Goal: Task Accomplishment & Management: Manage account settings

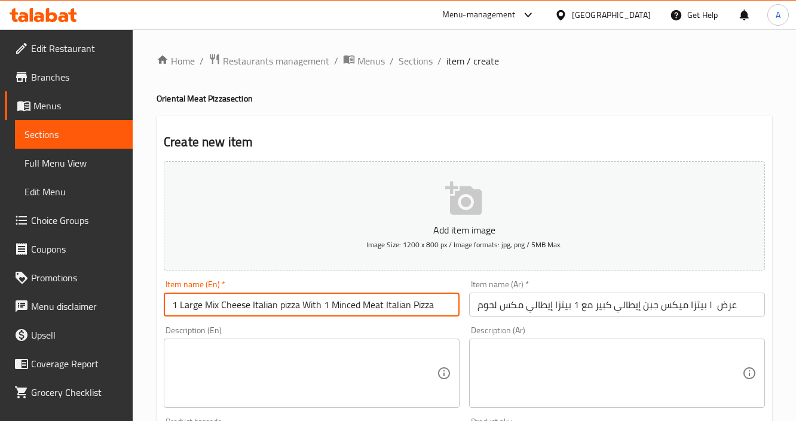
scroll to position [191, 0]
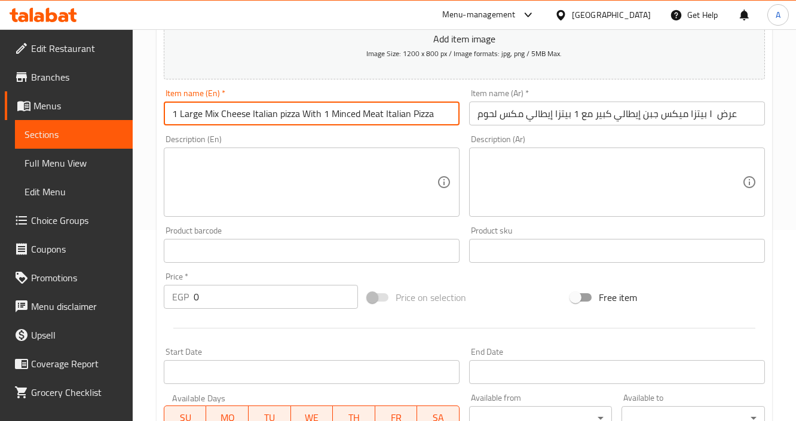
click at [437, 113] on input "1 Large Mix Cheese Italian pizza With 1 Minced Meat Italian Pizza" at bounding box center [312, 114] width 296 height 24
drag, startPoint x: 447, startPoint y: 117, endPoint x: 330, endPoint y: 118, distance: 117.7
click at [330, 118] on input "1 Large Mix Cheese Italian pizza With 1 Minced Meat Italian Pizza" at bounding box center [312, 114] width 296 height 24
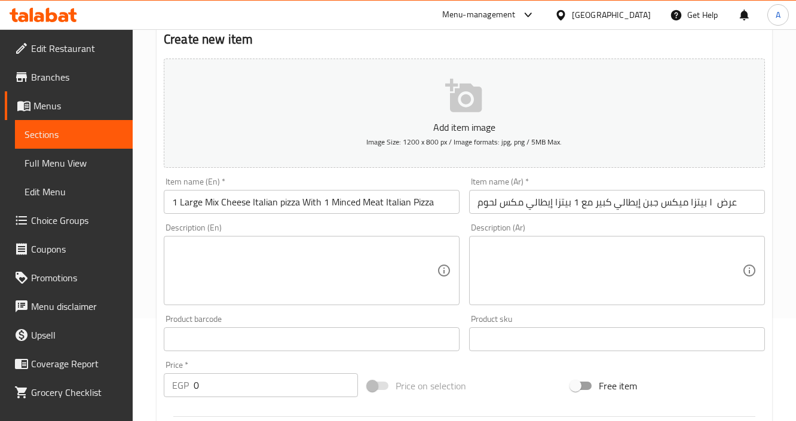
scroll to position [0, 0]
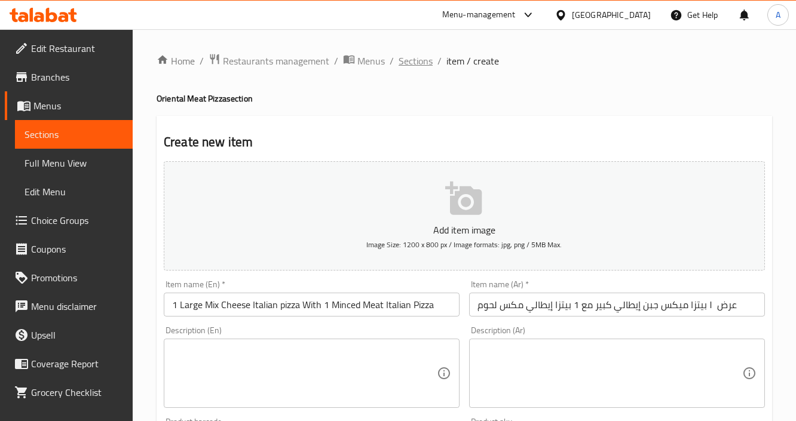
click at [409, 60] on span "Sections" at bounding box center [415, 61] width 34 height 14
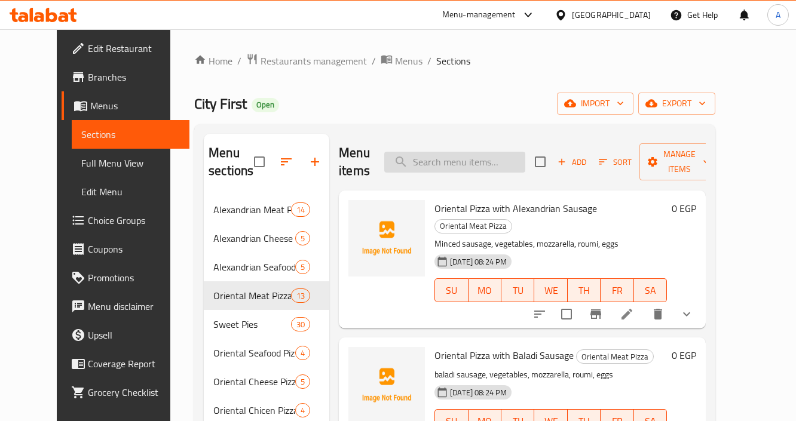
click at [490, 167] on input "search" at bounding box center [454, 162] width 141 height 21
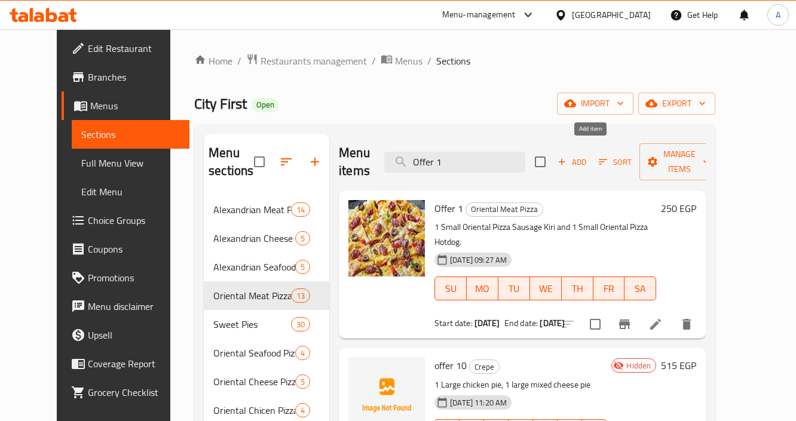
type input "Offer 1"
click at [588, 155] on span "Add" at bounding box center [571, 162] width 32 height 14
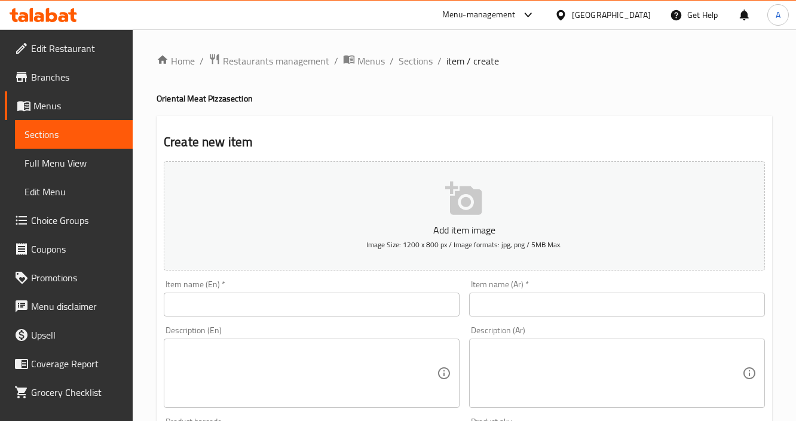
click at [523, 302] on input "text" at bounding box center [617, 305] width 296 height 24
paste input "offer 1 ١ بيتزا إيطالي لحمه صغير ١ بيتزا إيطالي سوسيس صغير"
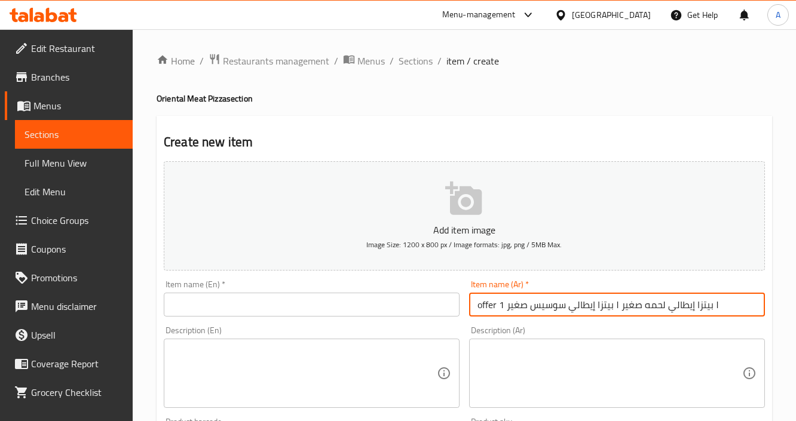
drag, startPoint x: 503, startPoint y: 309, endPoint x: 432, endPoint y: 299, distance: 71.8
click at [432, 299] on div "Add item image Image Size: 1200 x 800 px / Image formats: jpg, png / 5MB Max. I…" at bounding box center [464, 413] width 610 height 515
click at [592, 303] on input "١ بيتزا إيطالي لحمه صغير ١ بيتزا إيطالي سوسيس صغير" at bounding box center [617, 305] width 296 height 24
type input "١ بيتزا إيطالي لحمه صغير مع ١ بيتزا إيطالي سوسيس صغير"
click at [426, 311] on input "text" at bounding box center [312, 305] width 296 height 24
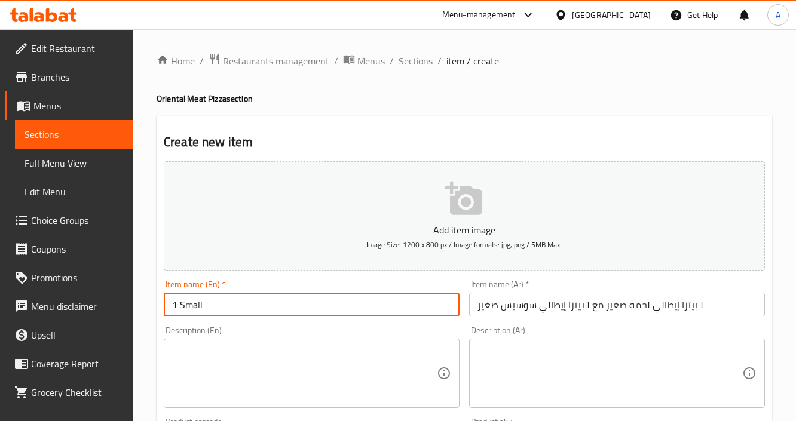
type input "1 Small"
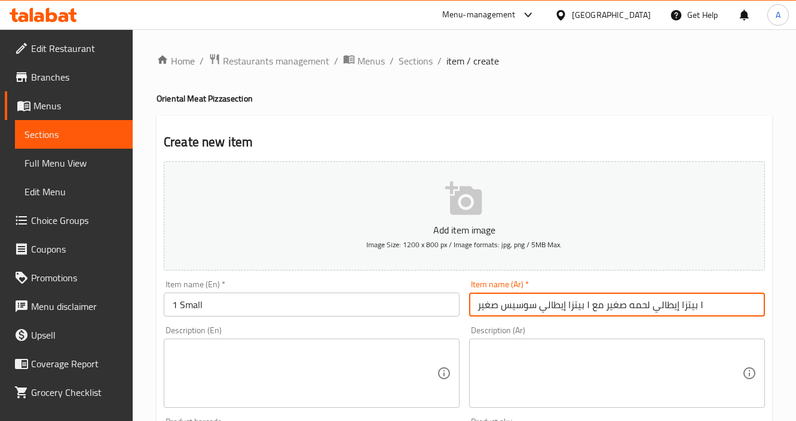
click at [632, 306] on input "١ بيتزا إيطالي لحمه صغير مع ١ بيتزا إيطالي سوسيس صغير" at bounding box center [617, 305] width 296 height 24
type input "١ بيتزا إيطالي لحم مفروم صغير مع ١ بيتزا إيطالي سوسيس صغير"
click at [320, 305] on input "1 Small" at bounding box center [312, 305] width 296 height 24
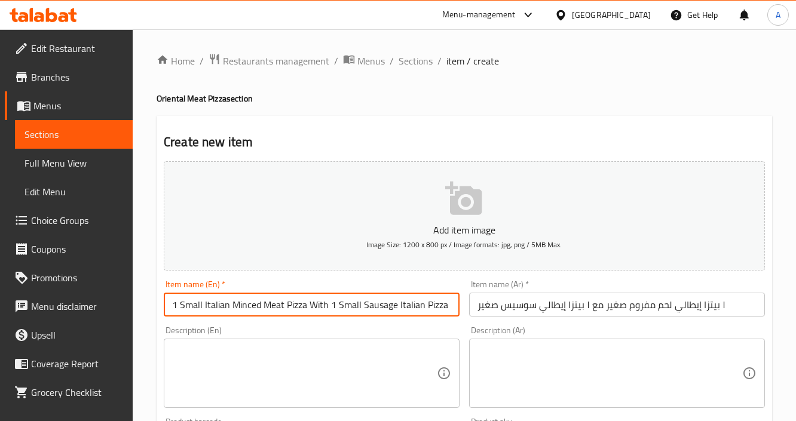
type input "1 Small Italian Minced Meat Pizza With 1 Small Sausage Italian Pizza"
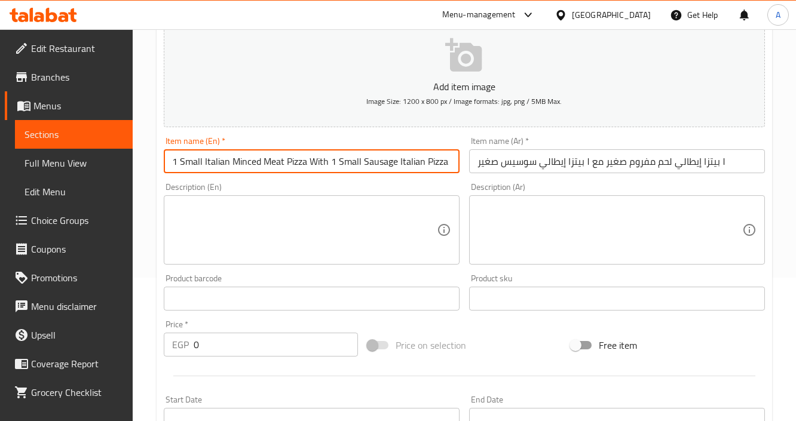
scroll to position [191, 0]
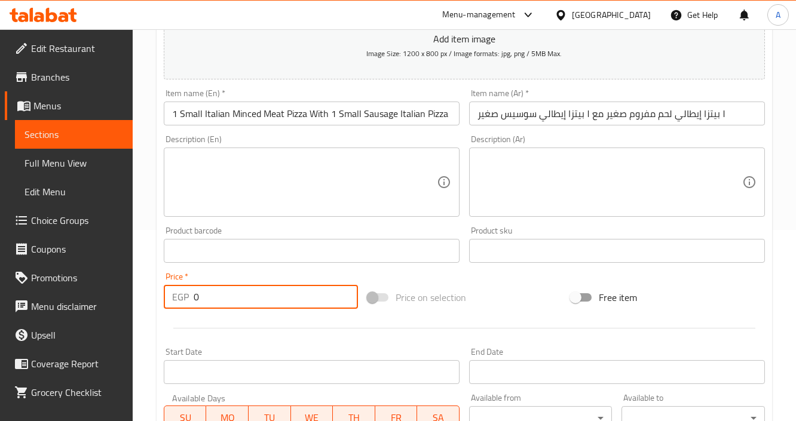
drag, startPoint x: 216, startPoint y: 296, endPoint x: 144, endPoint y: 286, distance: 72.4
click at [144, 286] on div "Home / Restaurants management / Menus / Sections / item / create Oriental Meat …" at bounding box center [464, 245] width 663 height 815
paste input "23"
type input "230"
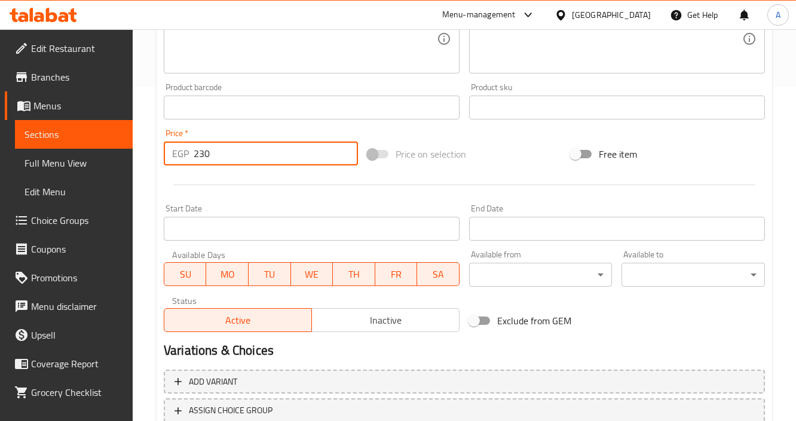
scroll to position [423, 0]
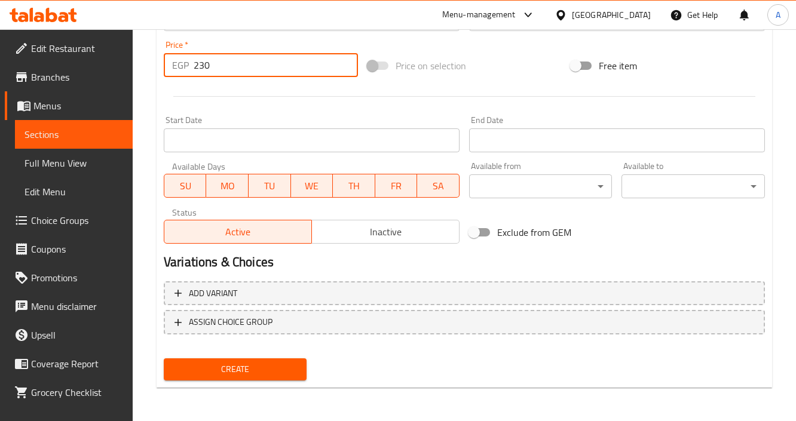
click at [206, 146] on input "Start Date" at bounding box center [312, 140] width 296 height 24
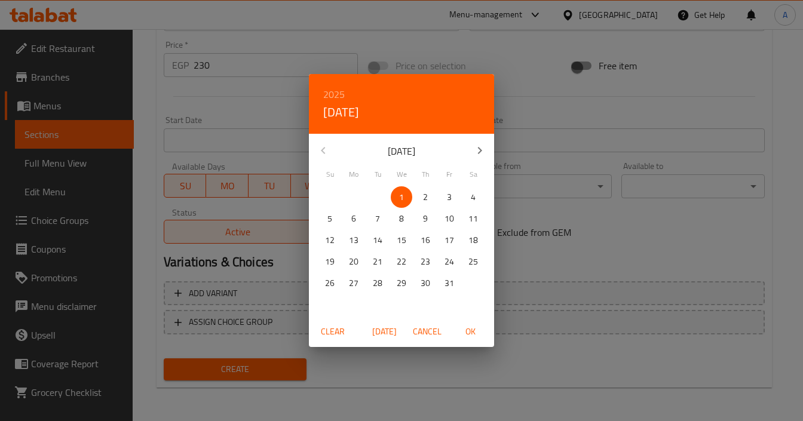
click at [386, 327] on span "[DATE]" at bounding box center [384, 331] width 29 height 15
click at [472, 334] on span "OK" at bounding box center [470, 331] width 29 height 15
type input "[DATE]"
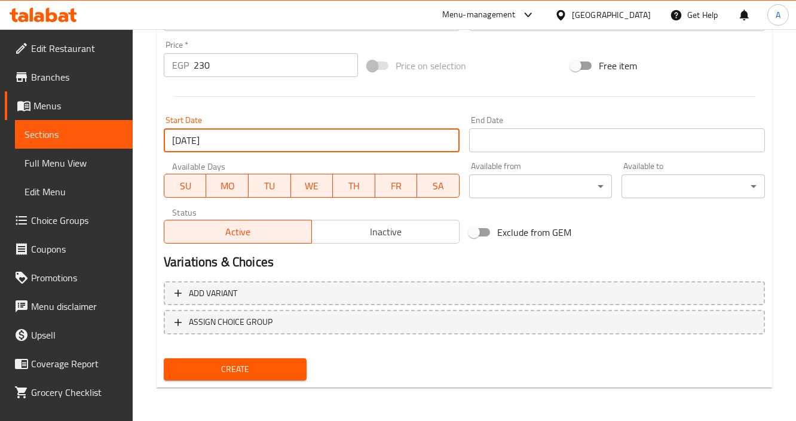
click at [555, 139] on input "Start Date" at bounding box center [617, 140] width 296 height 24
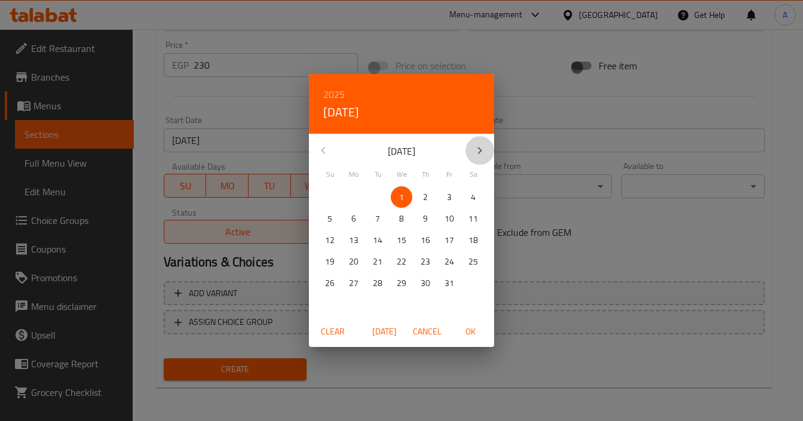
click at [480, 150] on icon "button" at bounding box center [479, 150] width 14 height 14
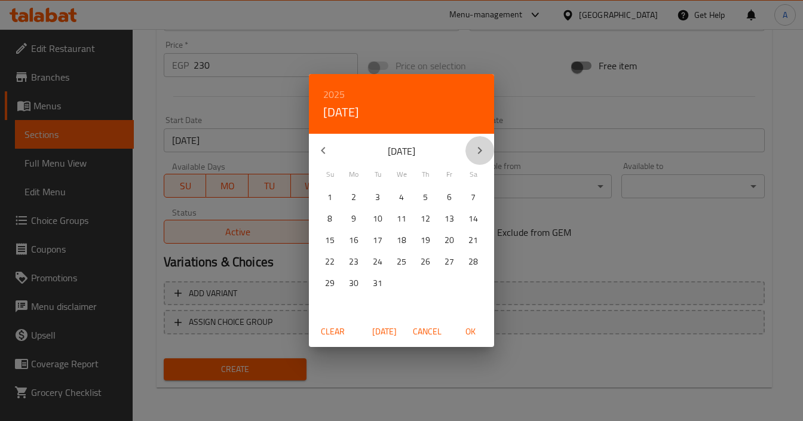
click at [480, 150] on icon "button" at bounding box center [479, 150] width 14 height 14
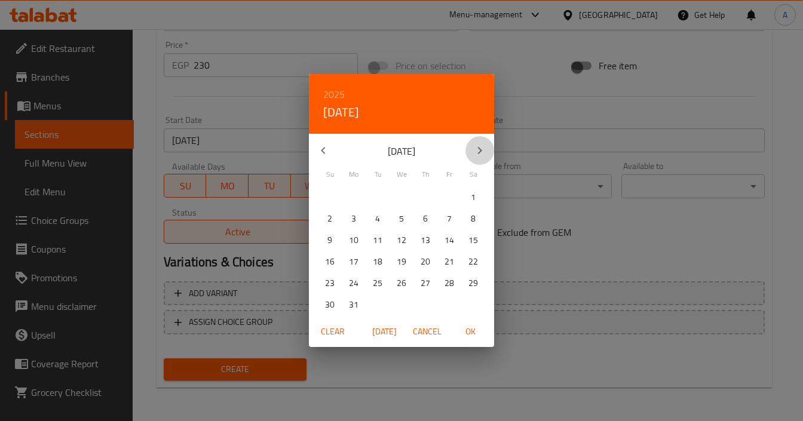
click at [480, 150] on icon "button" at bounding box center [479, 150] width 14 height 14
click at [401, 278] on p "30" at bounding box center [402, 283] width 10 height 15
click at [478, 334] on span "OK" at bounding box center [470, 331] width 29 height 15
type input "[DATE]"
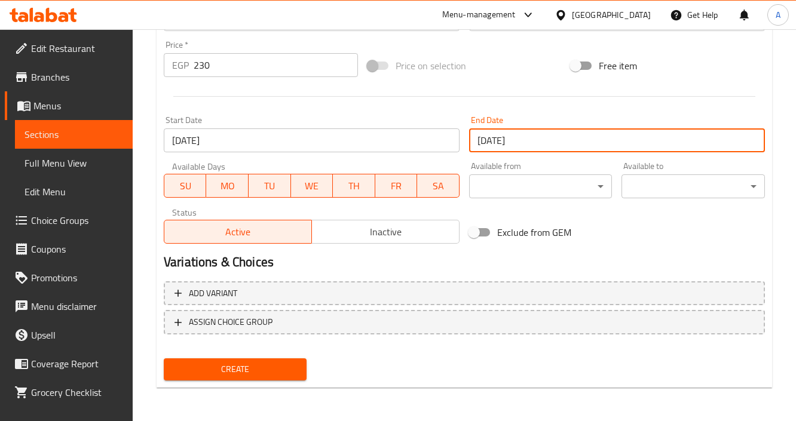
click at [232, 369] on span "Create" at bounding box center [235, 369] width 124 height 15
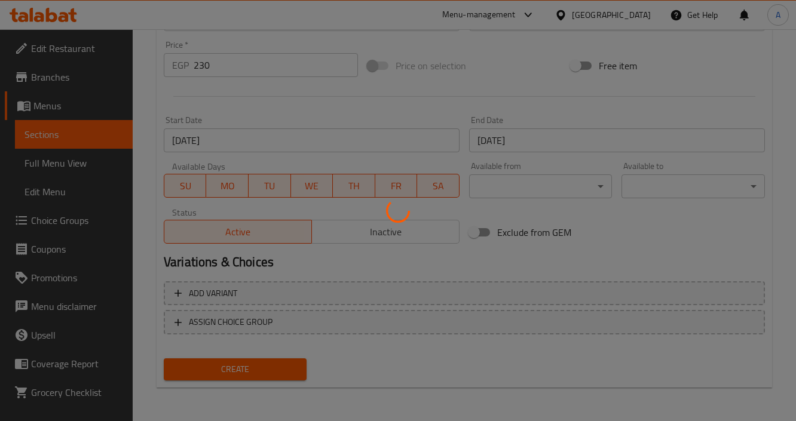
type input "0"
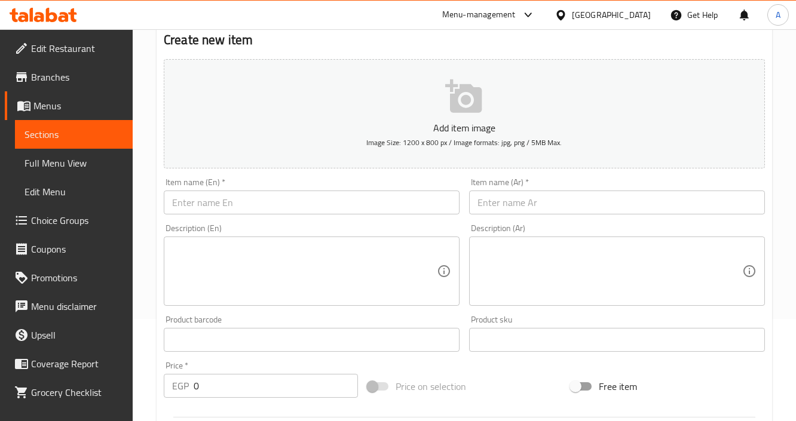
scroll to position [0, 0]
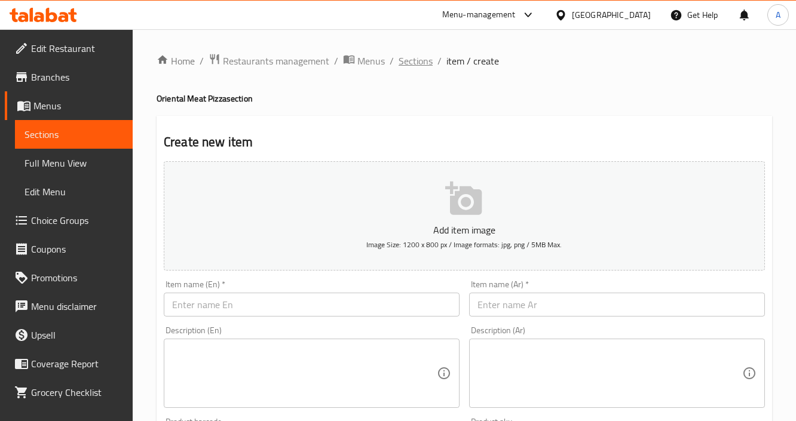
click at [423, 63] on span "Sections" at bounding box center [415, 61] width 34 height 14
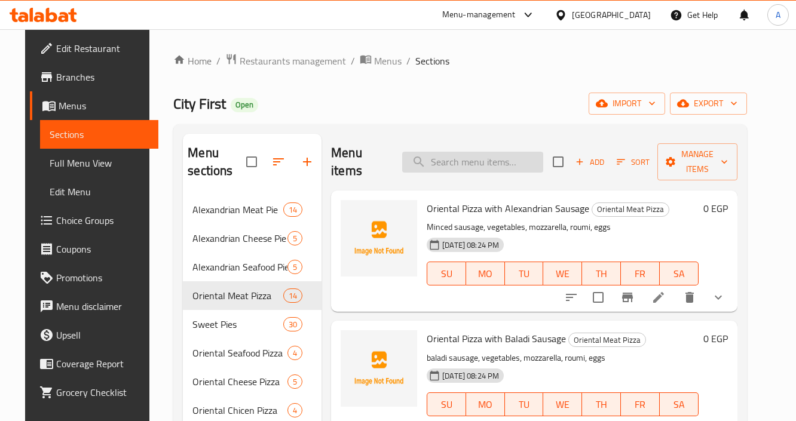
click at [480, 160] on input "search" at bounding box center [472, 162] width 141 height 21
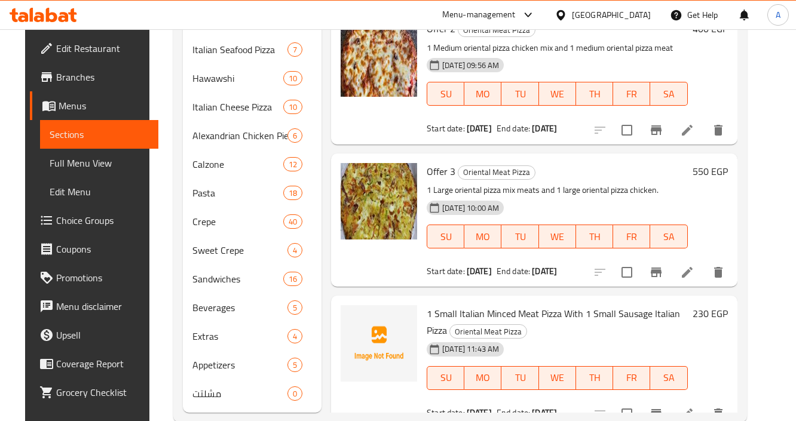
scroll to position [472, 0]
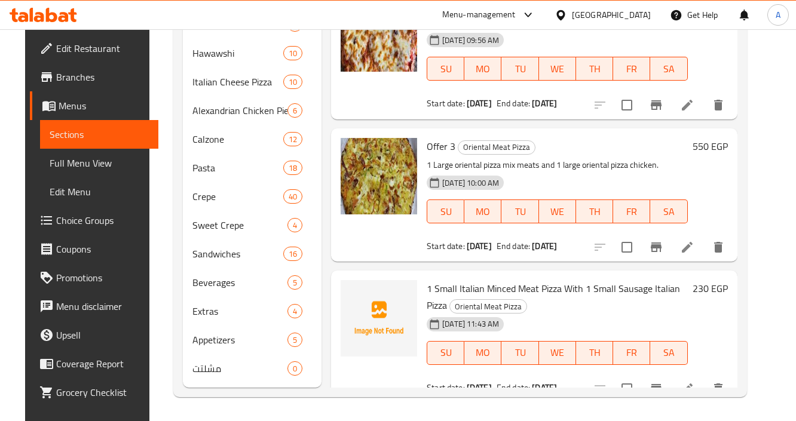
click at [694, 382] on icon at bounding box center [687, 389] width 14 height 14
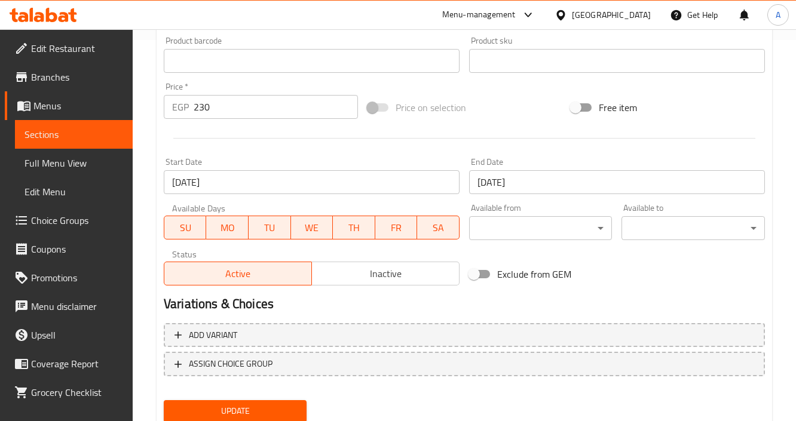
scroll to position [382, 0]
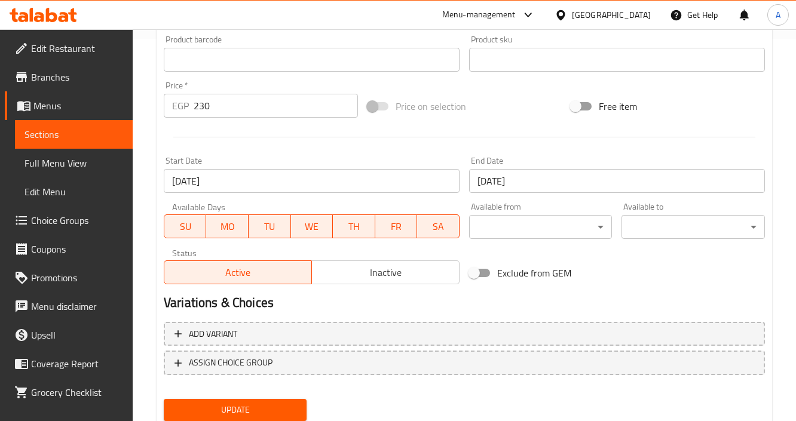
click at [366, 272] on span "Inactive" at bounding box center [386, 272] width 138 height 17
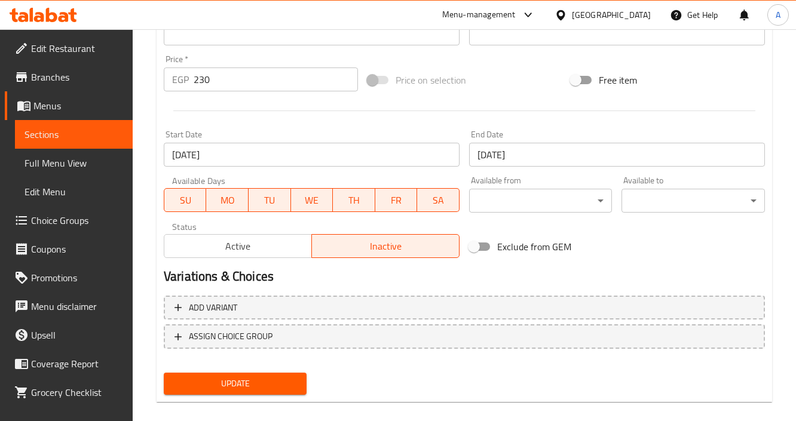
scroll to position [423, 0]
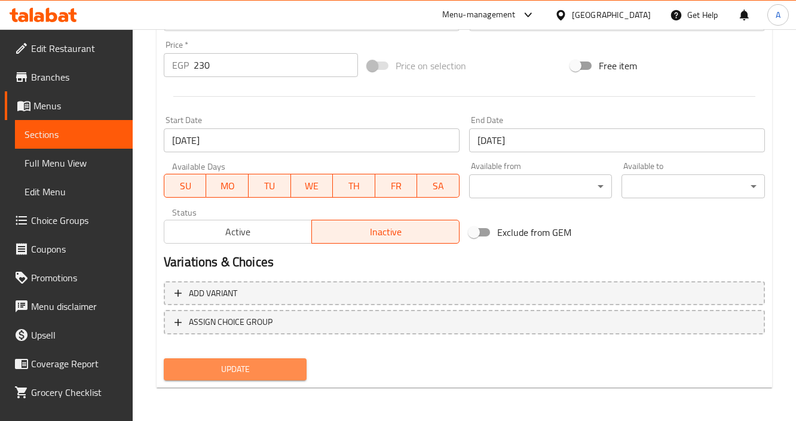
click at [260, 366] on span "Update" at bounding box center [235, 369] width 124 height 15
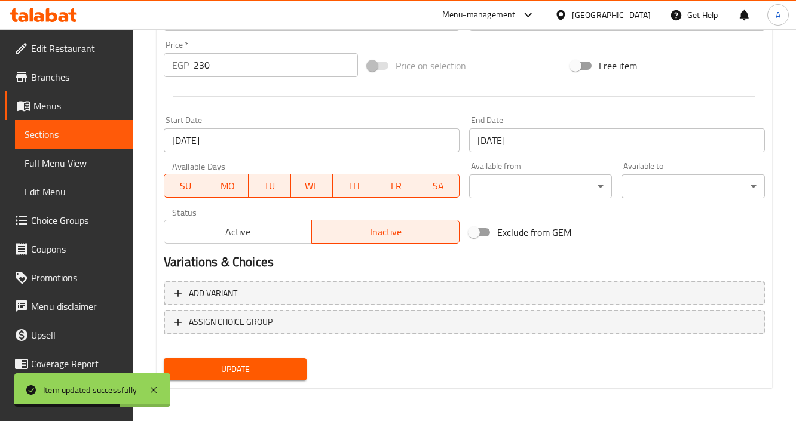
click at [62, 77] on span "Branches" at bounding box center [77, 77] width 92 height 14
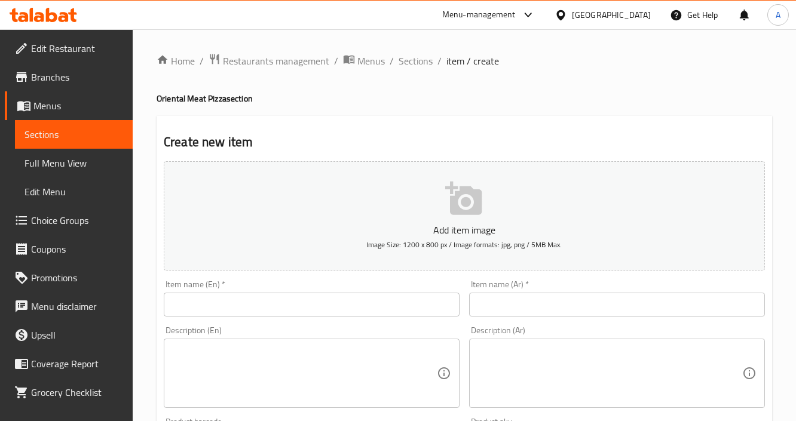
click at [515, 19] on div "Menu-management" at bounding box center [478, 15] width 73 height 14
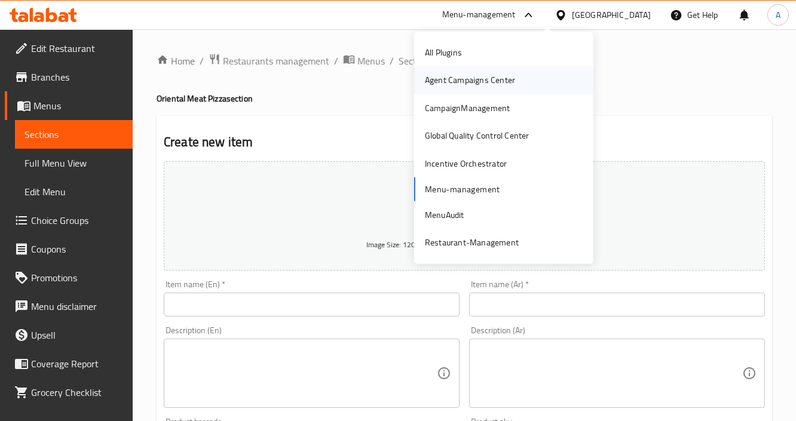
click at [465, 80] on div "Agent Campaigns Center" at bounding box center [470, 79] width 90 height 13
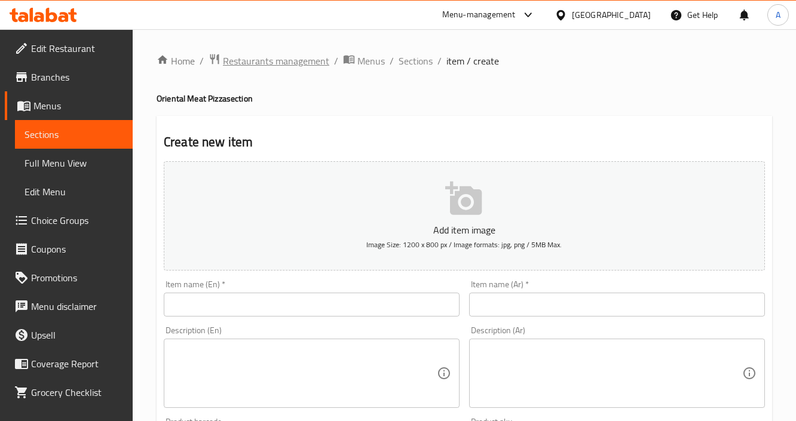
click at [246, 60] on span "Restaurants management" at bounding box center [276, 61] width 106 height 14
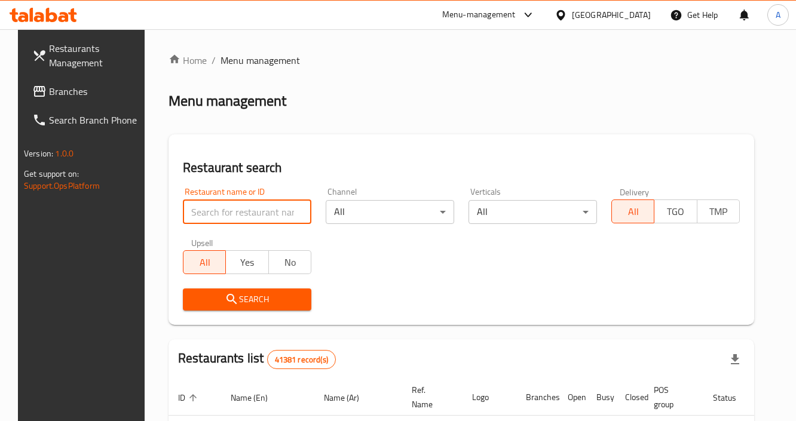
click at [244, 213] on input "search" at bounding box center [247, 212] width 128 height 24
paste input "644013"
drag, startPoint x: 196, startPoint y: 215, endPoint x: 72, endPoint y: 167, distance: 132.5
click at [86, 194] on div "Restaurants Management Branches Search Branch Phone Version: 1.0.0 Get support …" at bounding box center [398, 403] width 760 height 749
type input "644013"
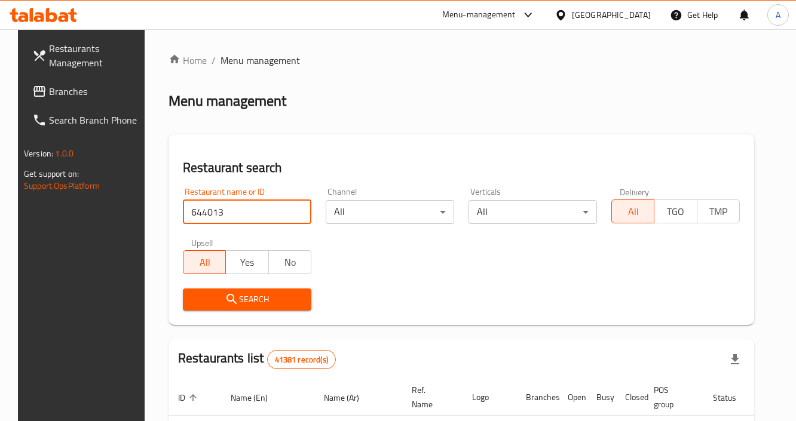
click button "Search" at bounding box center [247, 299] width 128 height 22
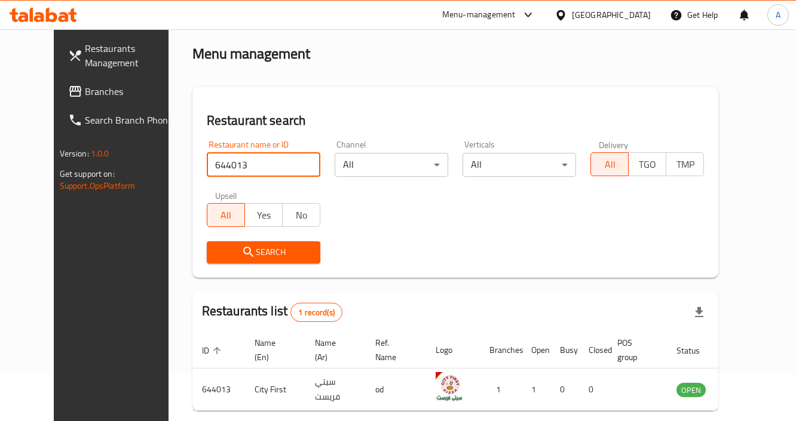
scroll to position [102, 0]
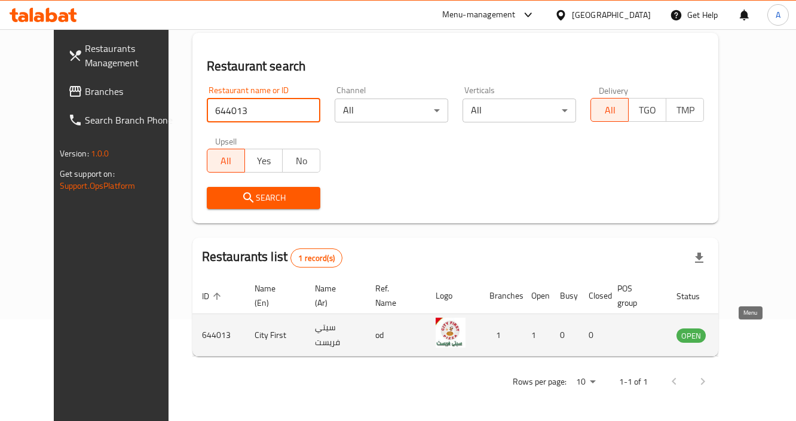
click at [753, 340] on icon "enhanced table" at bounding box center [745, 336] width 13 height 10
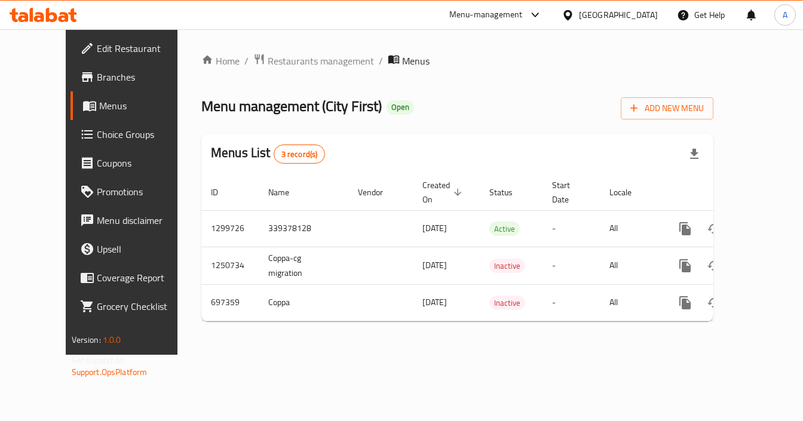
click at [97, 81] on span "Branches" at bounding box center [143, 77] width 93 height 14
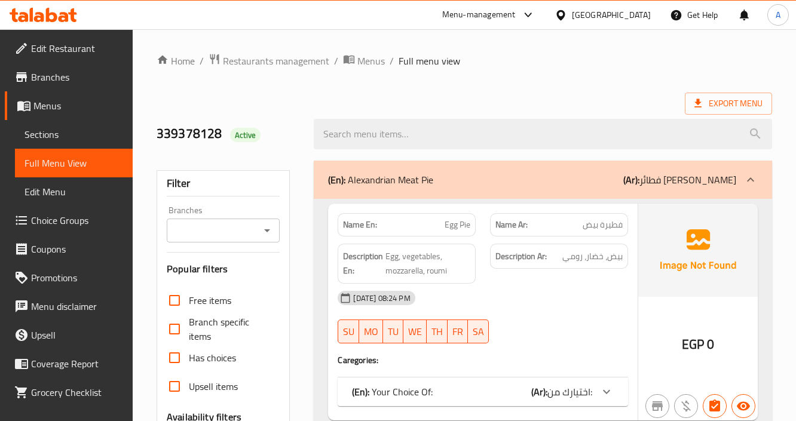
scroll to position [6954, 0]
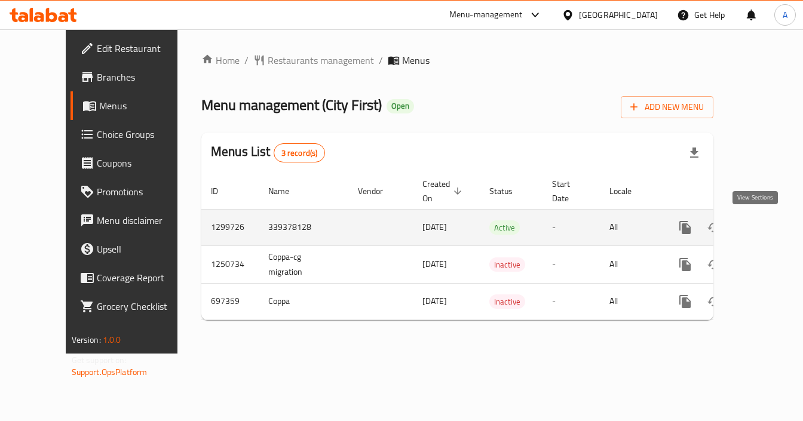
click at [764, 223] on icon "enhanced table" at bounding box center [771, 227] width 14 height 14
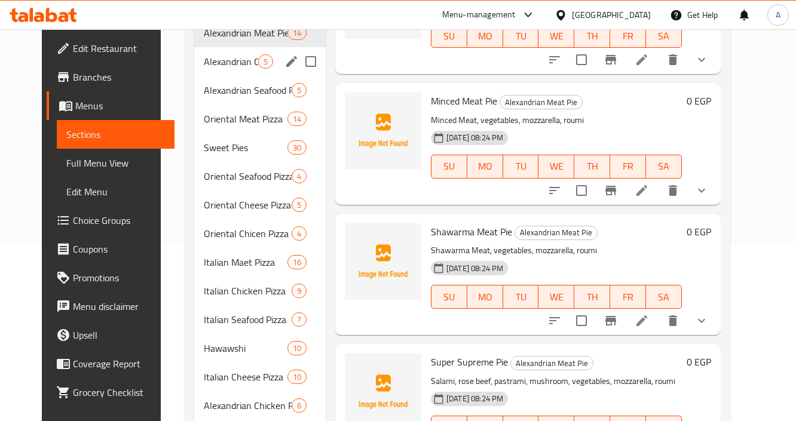
scroll to position [42, 0]
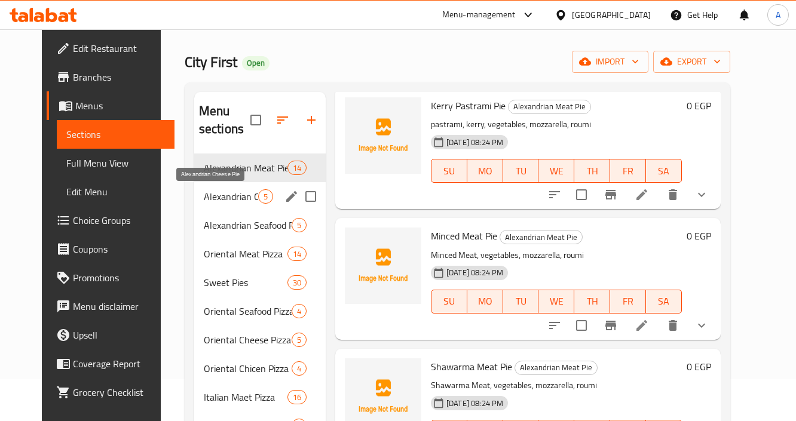
click at [208, 197] on span "Alexandrian Cheese Pie" at bounding box center [231, 196] width 54 height 14
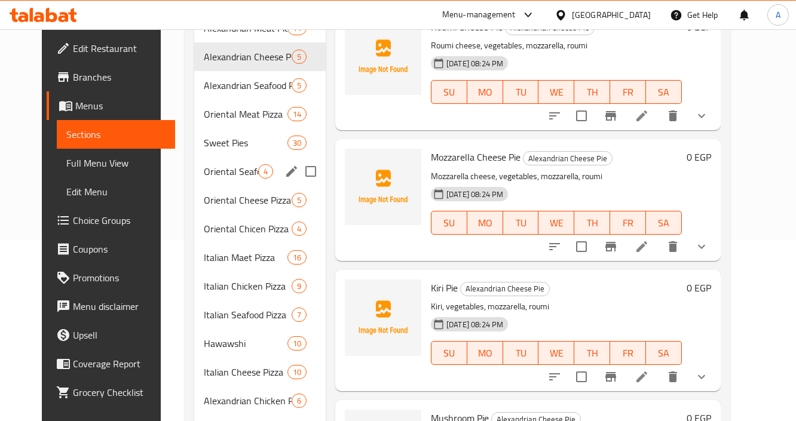
scroll to position [90, 0]
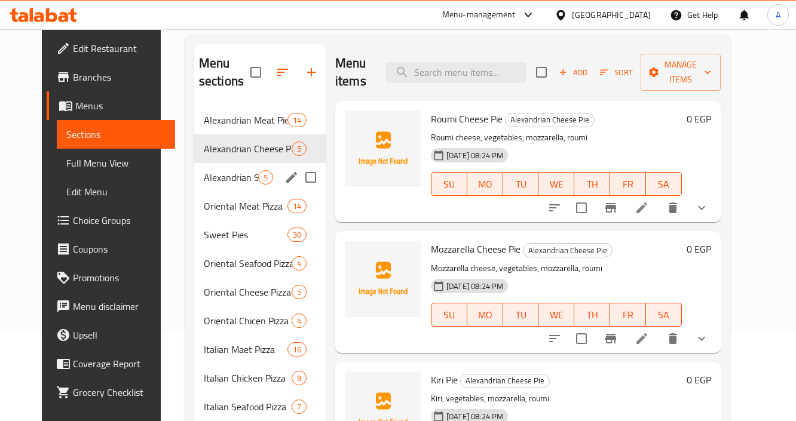
click at [204, 179] on span "Alexandrian Seafood Pie" at bounding box center [231, 177] width 54 height 14
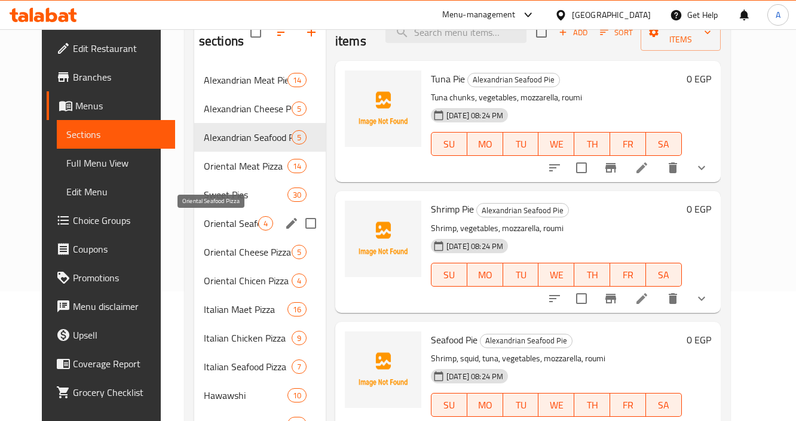
scroll to position [185, 0]
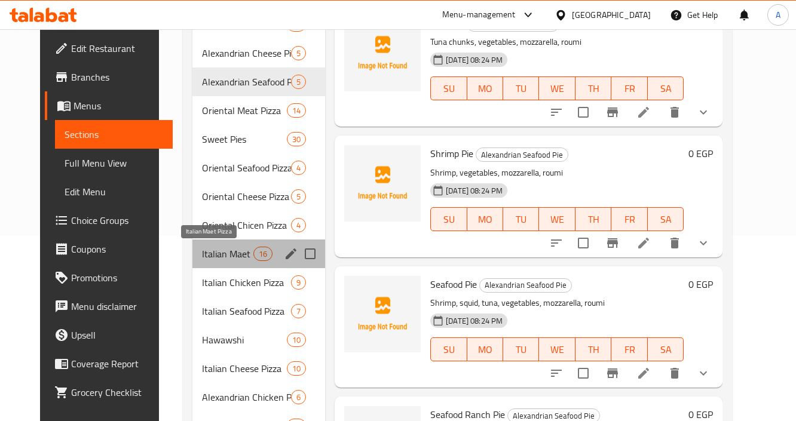
click at [211, 257] on span "Italian Maet Pizza" at bounding box center [227, 254] width 51 height 14
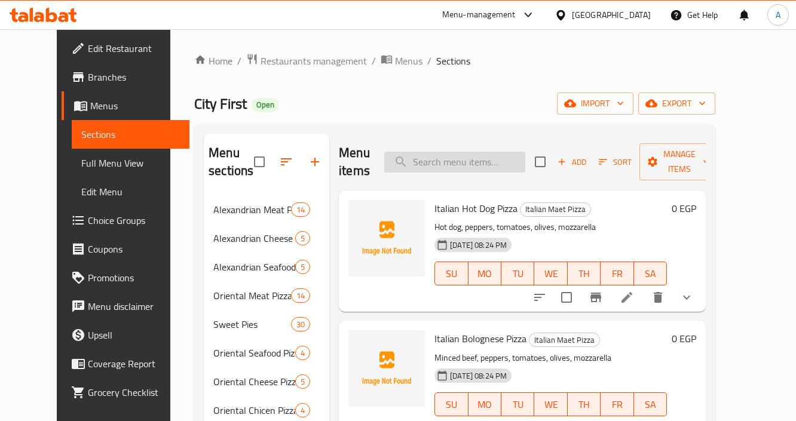
click at [468, 157] on input "search" at bounding box center [454, 162] width 141 height 21
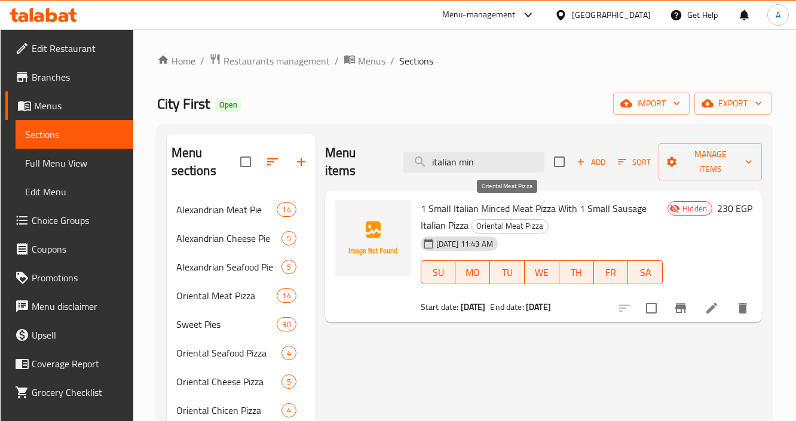
type input "italian min"
click at [557, 199] on span "1 Small Italian Minced Meat Pizza With 1 Small Sausage Italian Pizza" at bounding box center [533, 216] width 226 height 35
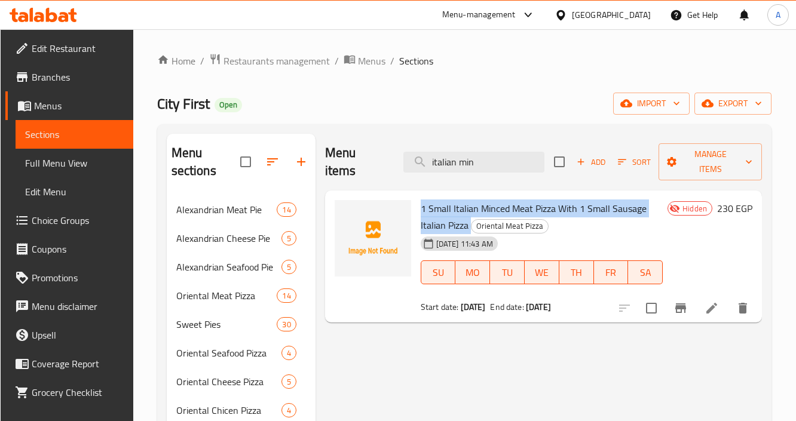
click at [557, 199] on span "1 Small Italian Minced Meat Pizza With 1 Small Sausage Italian Pizza" at bounding box center [533, 216] width 226 height 35
copy h6 "1 Small Italian Minced Meat Pizza With 1 Small Sausage Italian Pizza"
click at [729, 113] on button "export" at bounding box center [732, 104] width 77 height 22
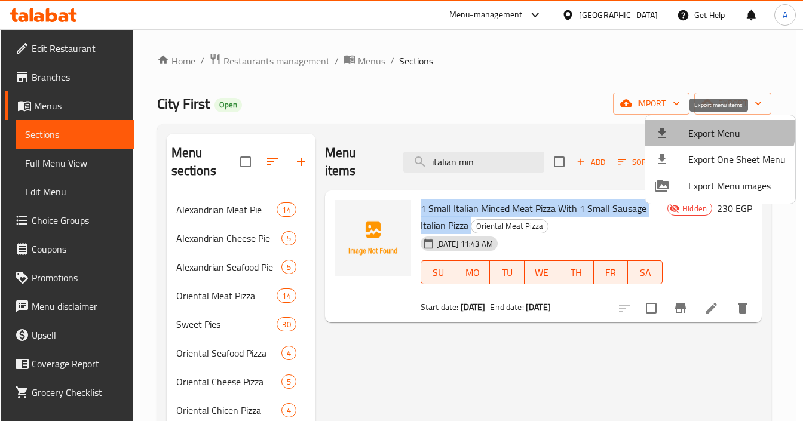
click at [716, 128] on span "Export Menu" at bounding box center [736, 133] width 97 height 14
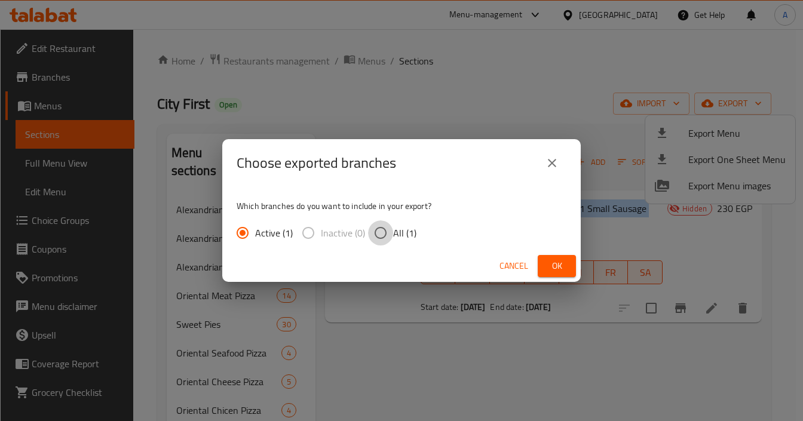
click at [370, 235] on input "All (1)" at bounding box center [380, 232] width 25 height 25
radio input "true"
click at [552, 268] on span "Ok" at bounding box center [556, 266] width 19 height 15
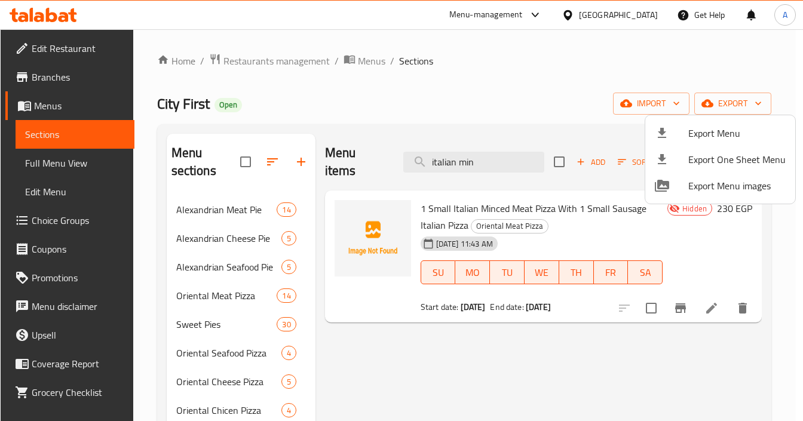
click at [57, 78] on div at bounding box center [401, 210] width 803 height 421
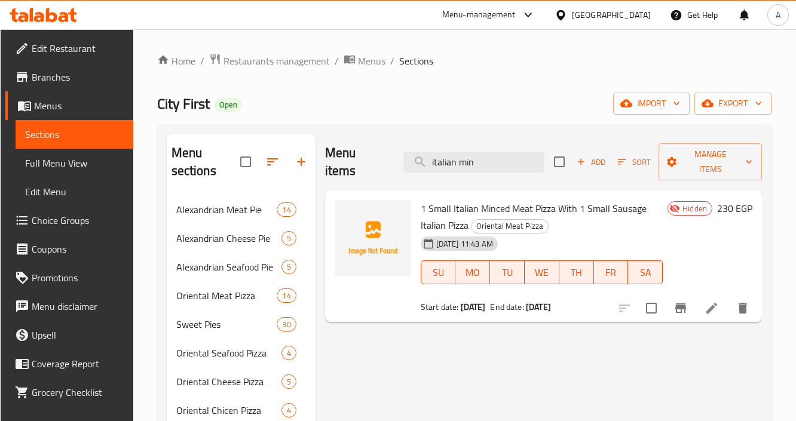
click at [68, 71] on span "Branches" at bounding box center [78, 77] width 92 height 14
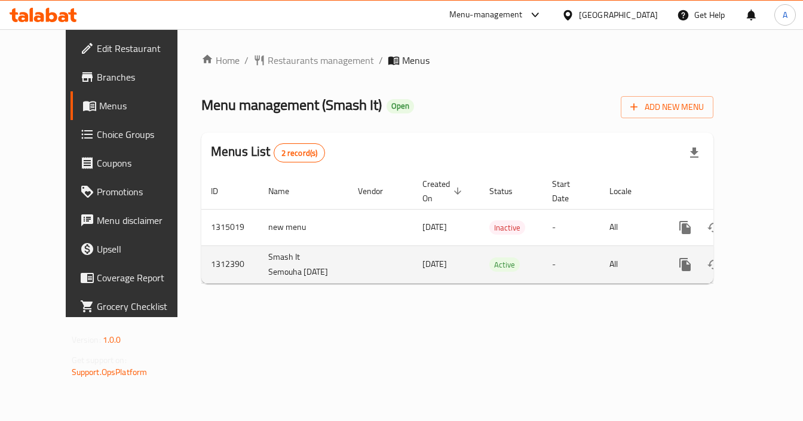
click at [764, 271] on icon "enhanced table" at bounding box center [771, 264] width 14 height 14
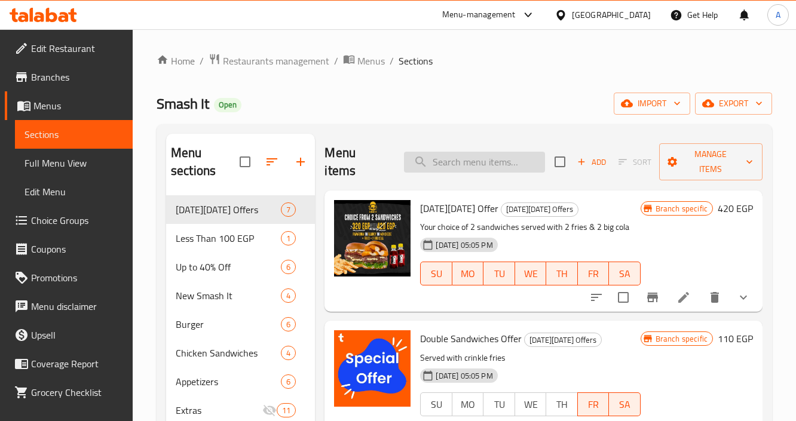
click at [439, 164] on input "search" at bounding box center [474, 162] width 141 height 21
paste input "Smash Box"
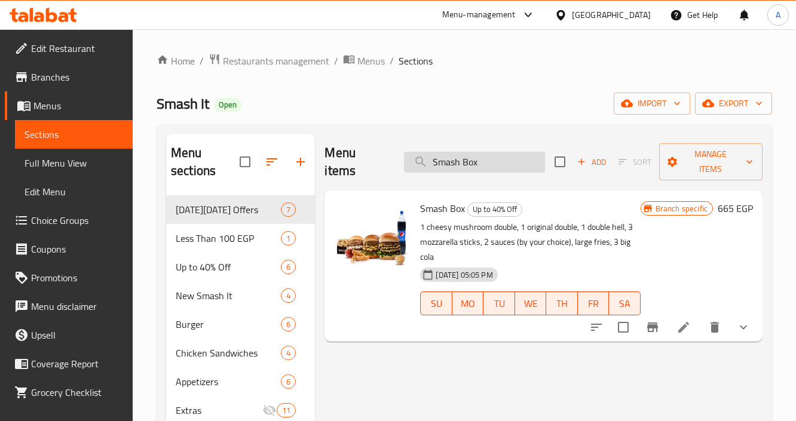
click at [459, 154] on input "Smash Box" at bounding box center [474, 162] width 141 height 21
paste input "Original and Charcoal Offer"
click at [459, 154] on input "Smash Box" at bounding box center [474, 162] width 141 height 21
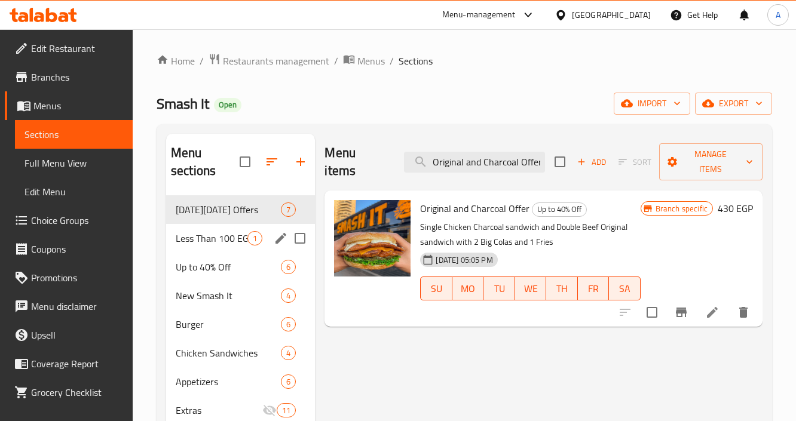
type input "Original and Charcoal Offer"
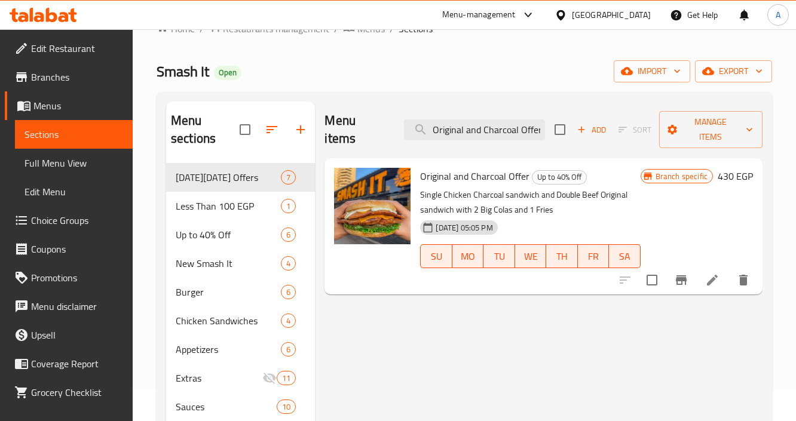
scroll to position [48, 0]
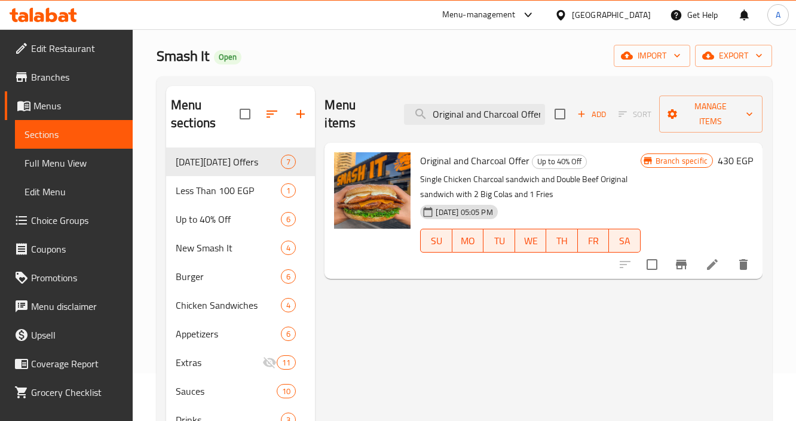
click at [56, 75] on span "Branches" at bounding box center [77, 77] width 92 height 14
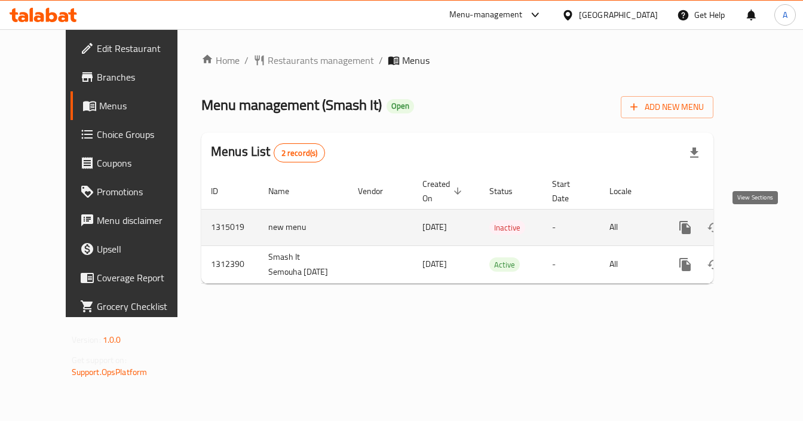
click at [764, 223] on icon "enhanced table" at bounding box center [771, 227] width 14 height 14
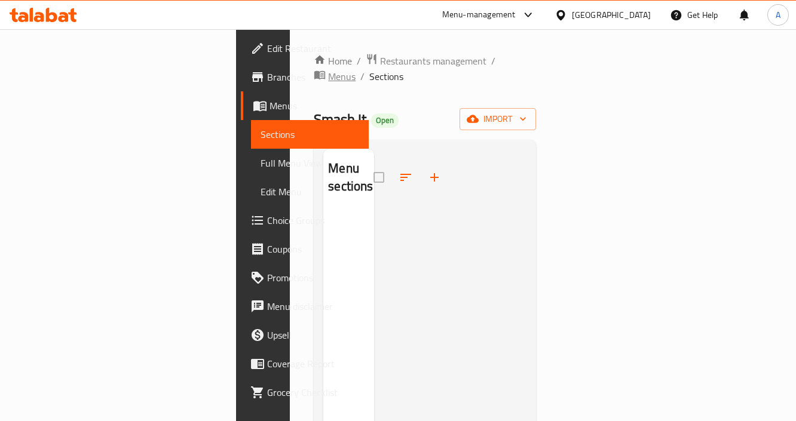
click at [355, 69] on span "Menus" at bounding box center [341, 76] width 27 height 14
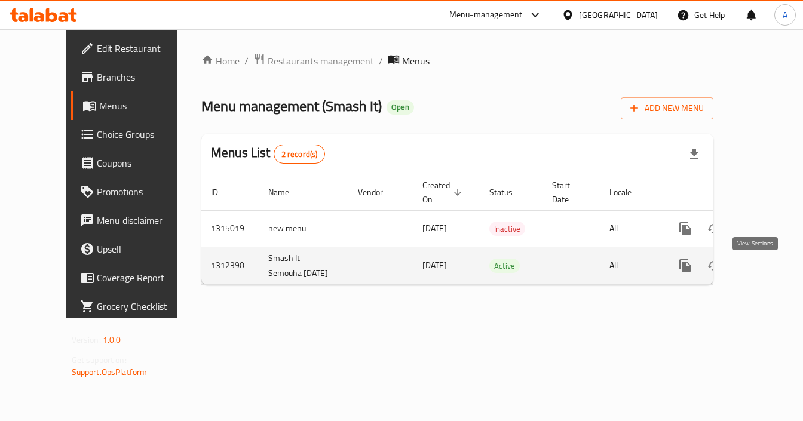
click at [764, 272] on icon "enhanced table" at bounding box center [771, 266] width 14 height 14
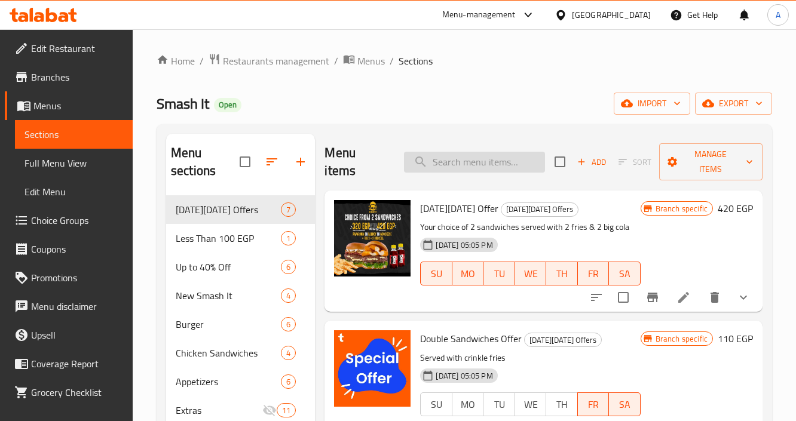
click at [459, 161] on input "search" at bounding box center [474, 162] width 141 height 21
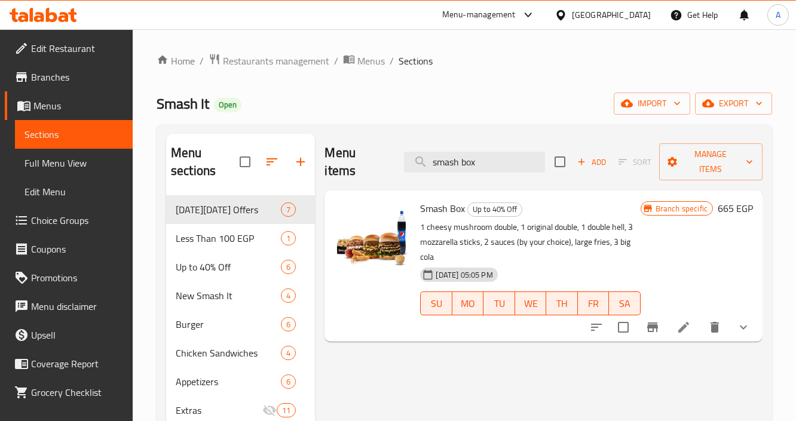
type input "smash box"
drag, startPoint x: 735, startPoint y: 199, endPoint x: 729, endPoint y: 203, distance: 7.0
click at [729, 203] on div "Branch specific 665 EGP" at bounding box center [696, 266] width 112 height 132
click at [687, 322] on icon at bounding box center [683, 327] width 11 height 11
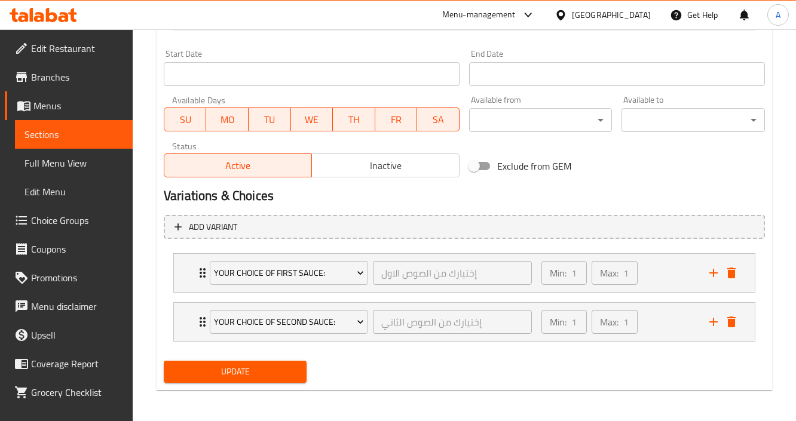
scroll to position [508, 0]
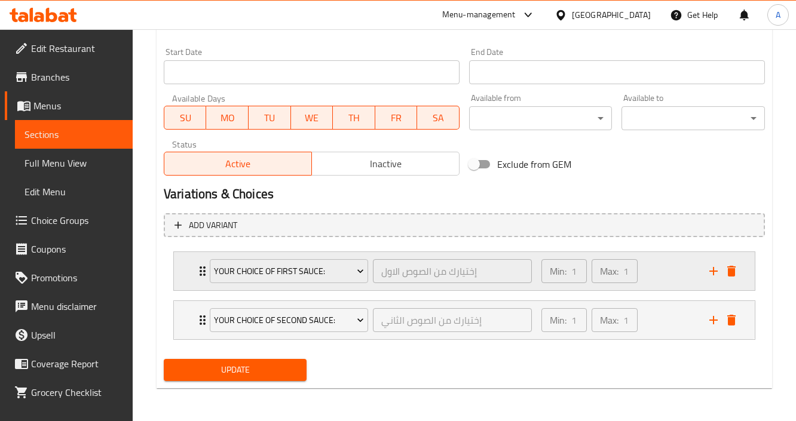
click at [663, 279] on div "Min: 1 ​ Max: 1 ​" at bounding box center [618, 271] width 168 height 38
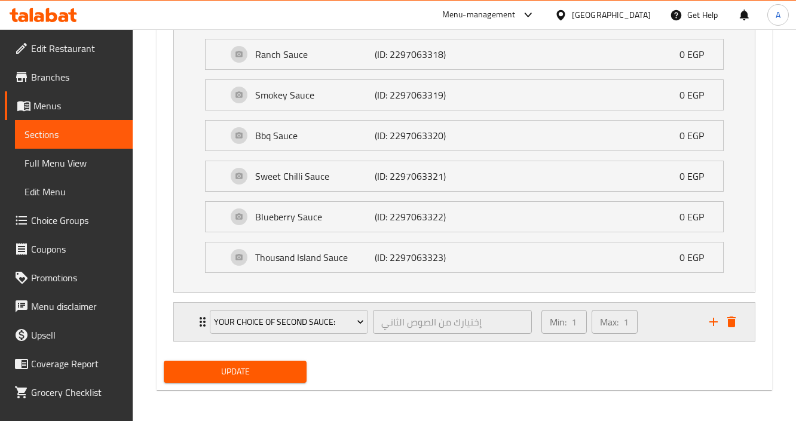
click at [658, 311] on div "Min: 1 ​ Max: 1 ​" at bounding box center [618, 322] width 168 height 38
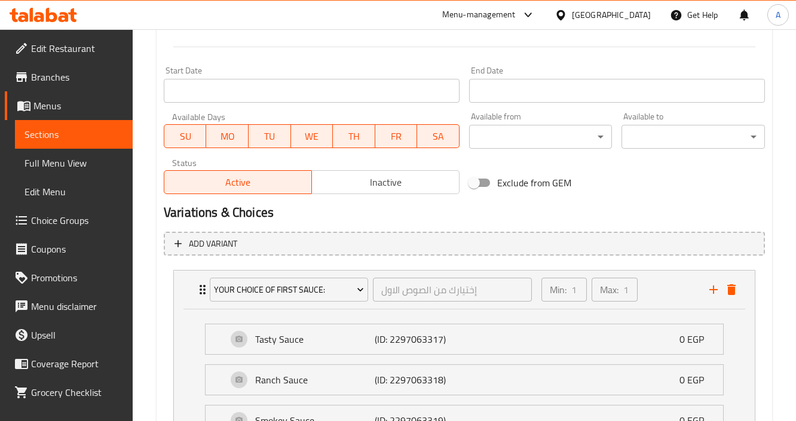
scroll to position [337, 0]
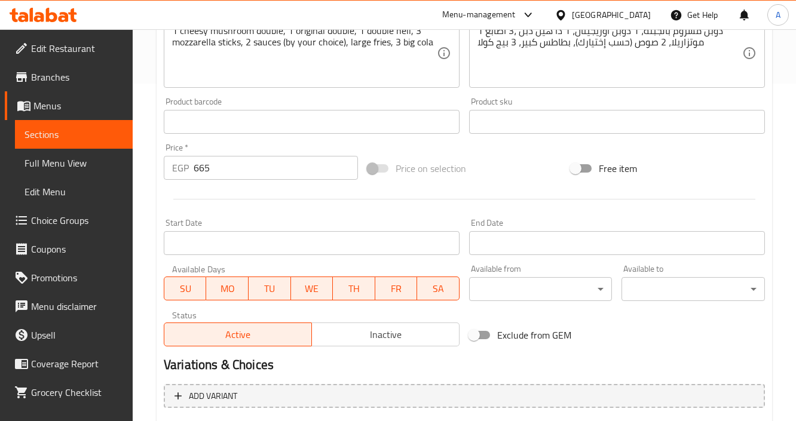
click at [217, 241] on input "Start Date" at bounding box center [312, 243] width 296 height 24
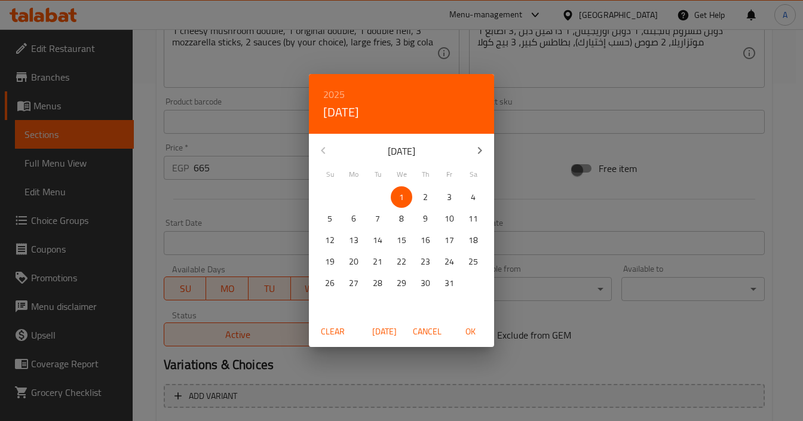
click at [397, 198] on span "1" at bounding box center [402, 197] width 22 height 15
click at [392, 327] on span "Today" at bounding box center [384, 331] width 29 height 15
click at [382, 331] on span "Today" at bounding box center [384, 331] width 29 height 15
click at [473, 326] on span "OK" at bounding box center [470, 331] width 29 height 15
type input "[DATE]"
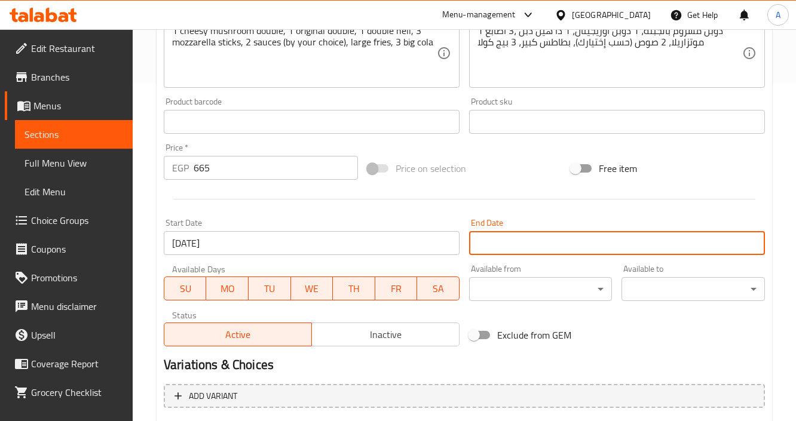
click at [520, 242] on input "Start Date" at bounding box center [617, 243] width 296 height 24
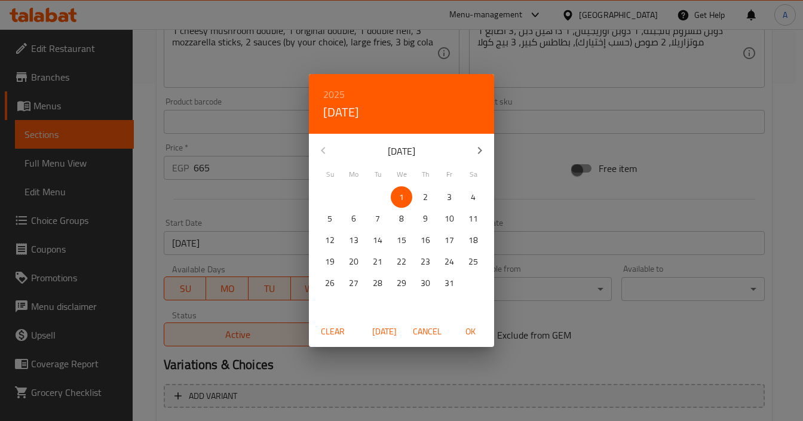
click at [477, 151] on icon "button" at bounding box center [479, 150] width 14 height 14
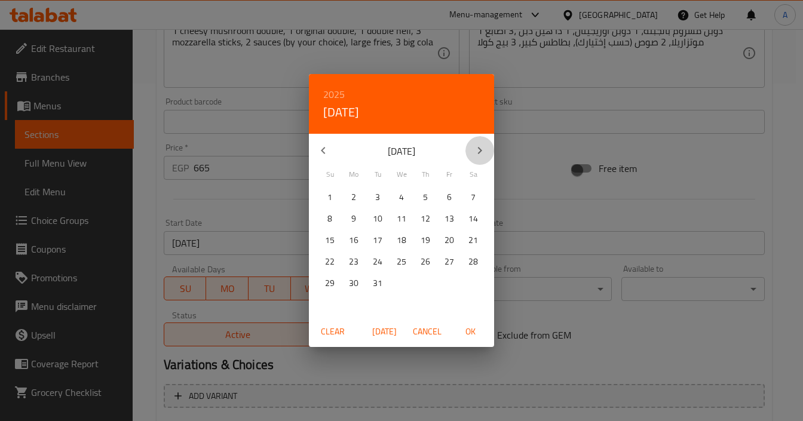
click at [477, 151] on icon "button" at bounding box center [479, 150] width 14 height 14
click at [327, 151] on icon "button" at bounding box center [323, 150] width 14 height 14
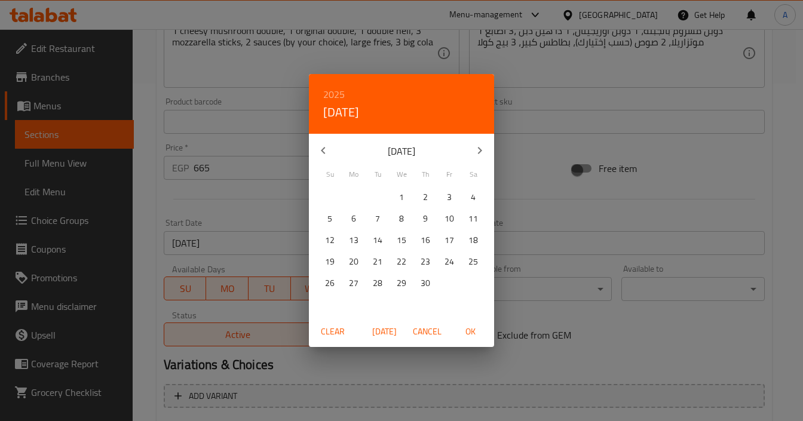
click at [327, 151] on icon "button" at bounding box center [323, 150] width 14 height 14
click at [327, 150] on icon "button" at bounding box center [323, 150] width 14 height 14
click at [426, 199] on p "1" at bounding box center [425, 197] width 5 height 15
click at [481, 151] on icon "button" at bounding box center [480, 150] width 4 height 7
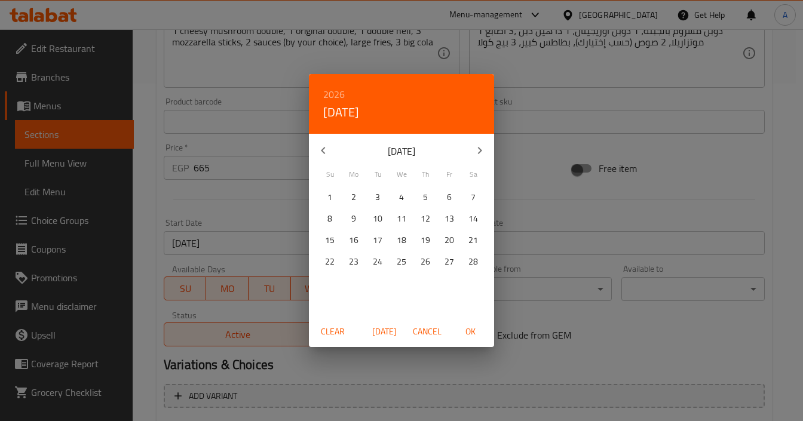
click at [481, 151] on icon "button" at bounding box center [480, 150] width 4 height 7
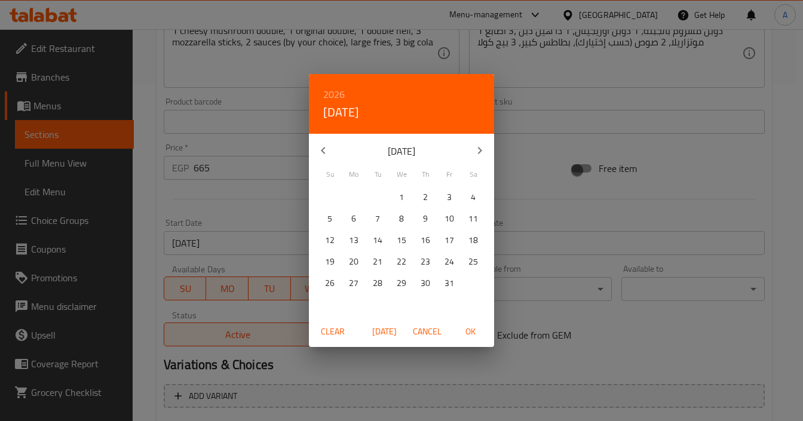
click at [481, 151] on icon "button" at bounding box center [480, 150] width 4 height 7
click at [426, 195] on p "1" at bounding box center [425, 197] width 5 height 15
click at [469, 334] on span "OK" at bounding box center [470, 331] width 29 height 15
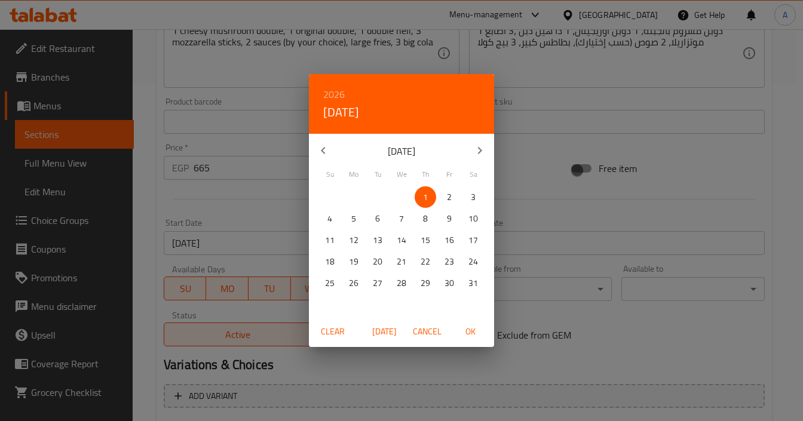
type input "01-10-2026"
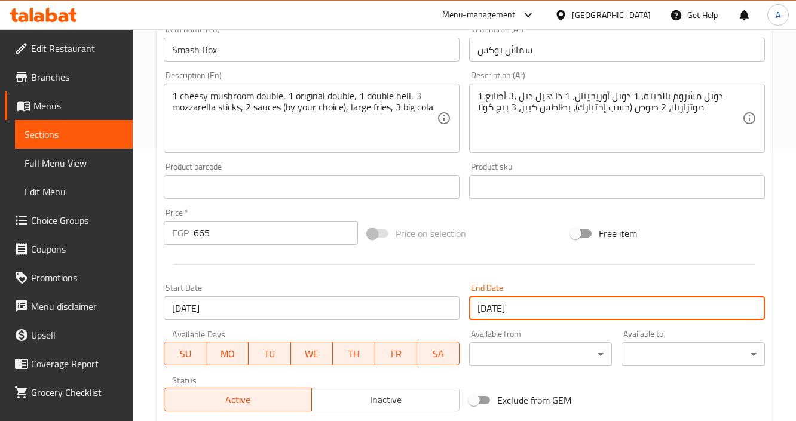
scroll to position [146, 0]
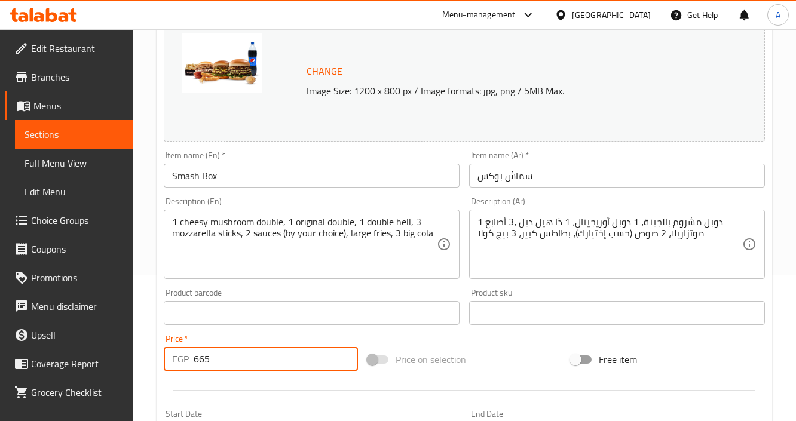
drag, startPoint x: 230, startPoint y: 358, endPoint x: 146, endPoint y: 345, distance: 85.2
paste input "750"
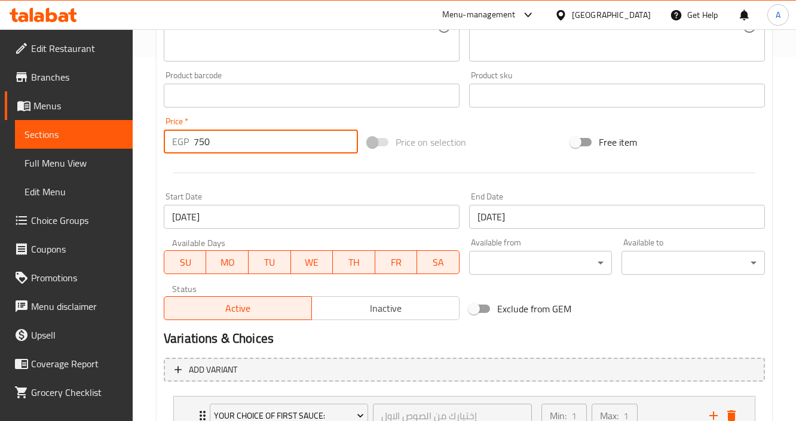
scroll to position [385, 0]
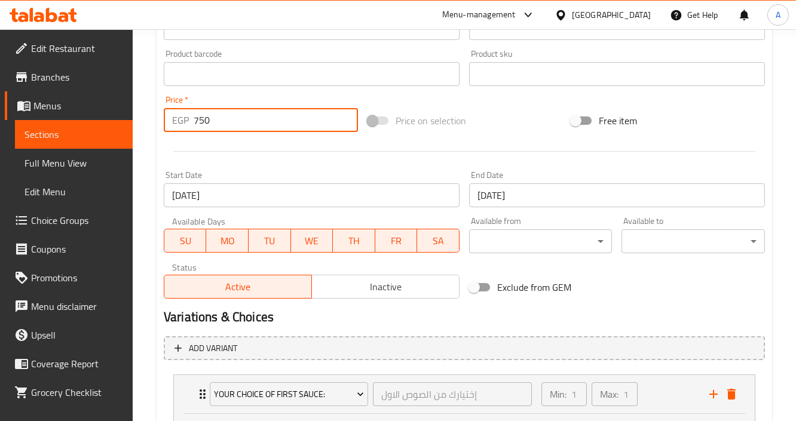
type input "750"
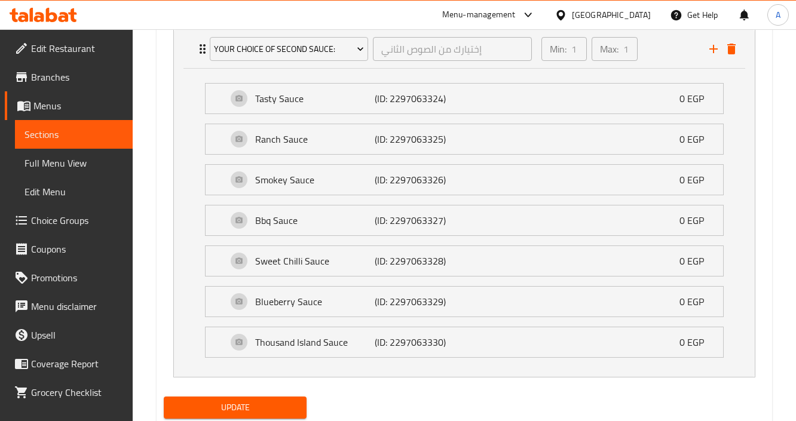
scroll to position [1122, 0]
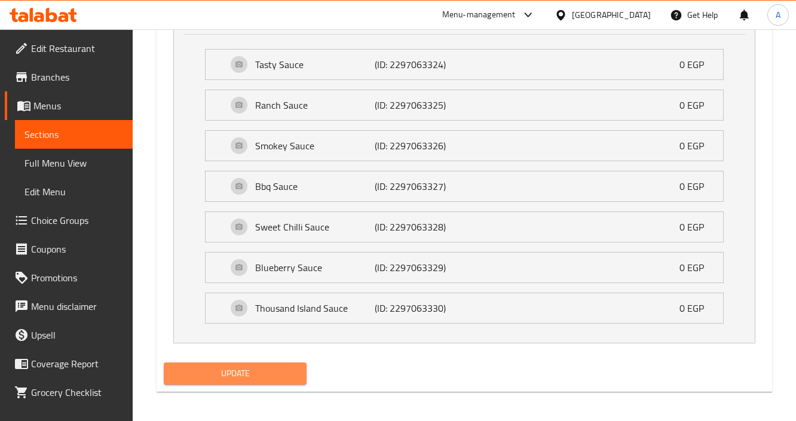
click at [239, 367] on span "Update" at bounding box center [235, 373] width 124 height 15
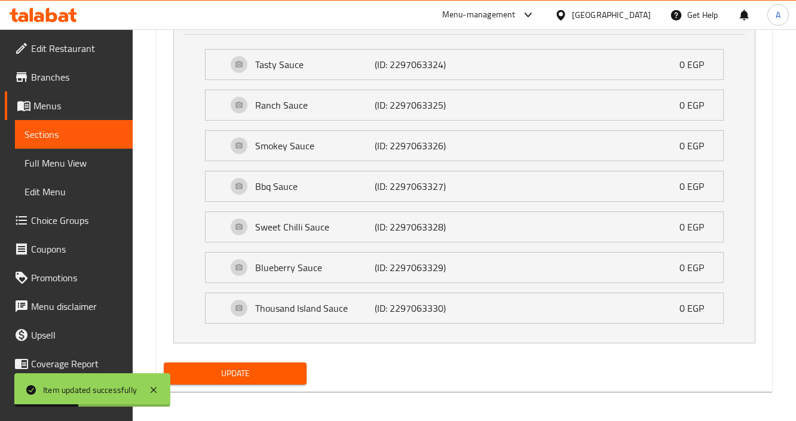
click at [55, 74] on span "Branches" at bounding box center [77, 77] width 92 height 14
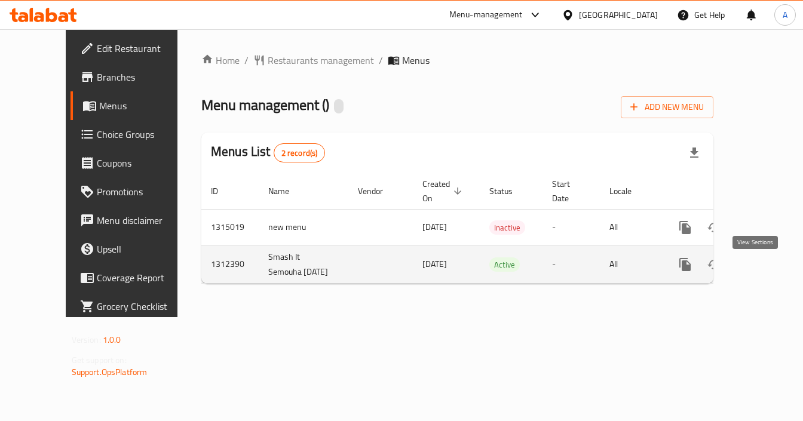
click at [764, 268] on icon "enhanced table" at bounding box center [771, 264] width 14 height 14
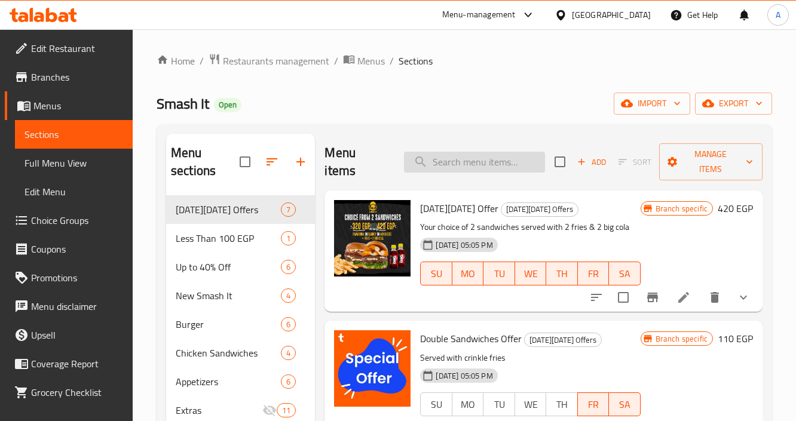
drag, startPoint x: 447, startPoint y: 170, endPoint x: 449, endPoint y: 161, distance: 9.3
click at [449, 161] on div "Menu items Add Sort Manage items" at bounding box center [542, 162] width 437 height 57
click at [472, 160] on input "search" at bounding box center [474, 162] width 141 height 21
paste input "Smash Box"
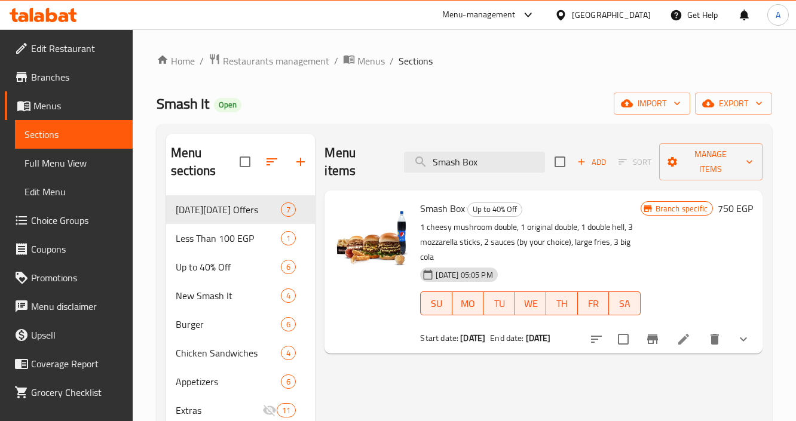
type input "Smash Box"
click at [652, 332] on icon "Branch-specific-item" at bounding box center [652, 339] width 14 height 14
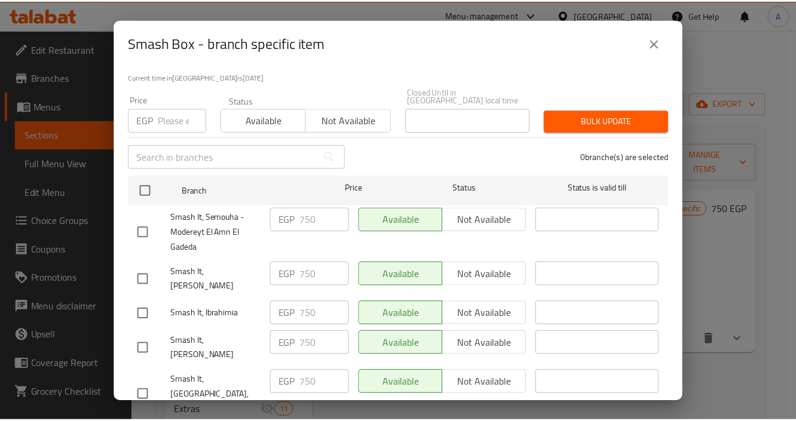
scroll to position [106, 0]
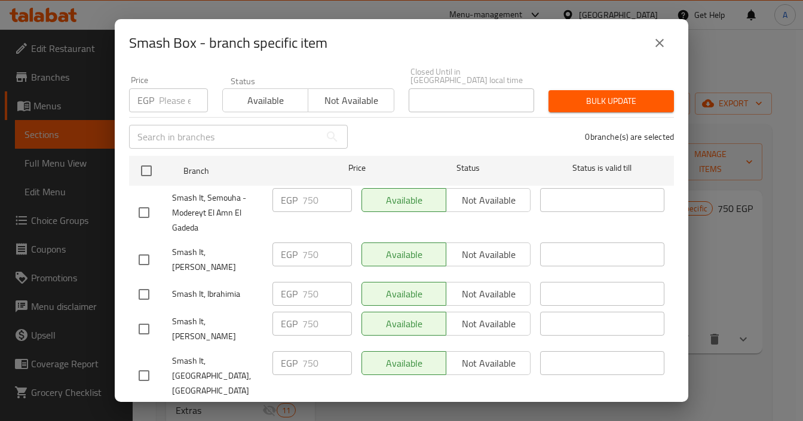
click at [652, 43] on button "close" at bounding box center [659, 43] width 29 height 29
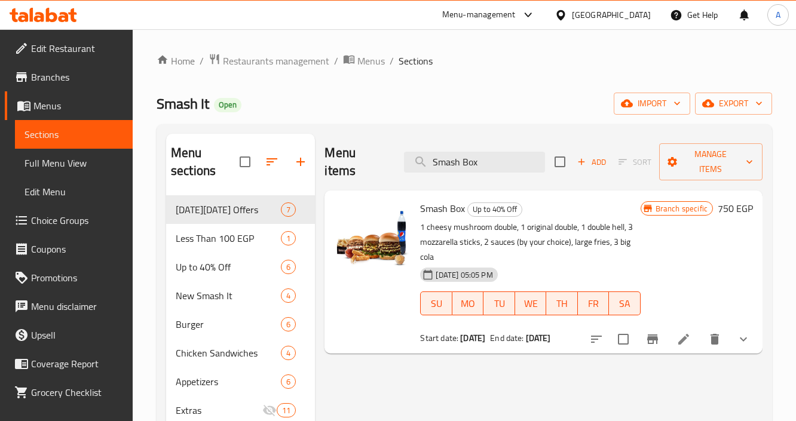
click at [67, 79] on span "Branches" at bounding box center [77, 77] width 92 height 14
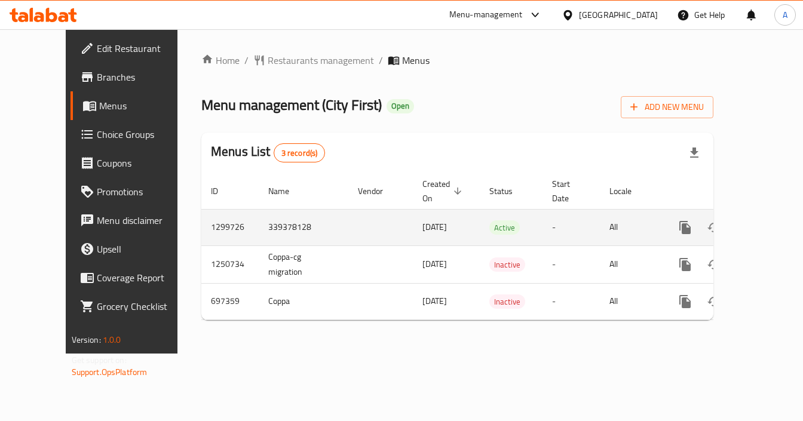
click at [764, 224] on icon "enhanced table" at bounding box center [771, 227] width 14 height 14
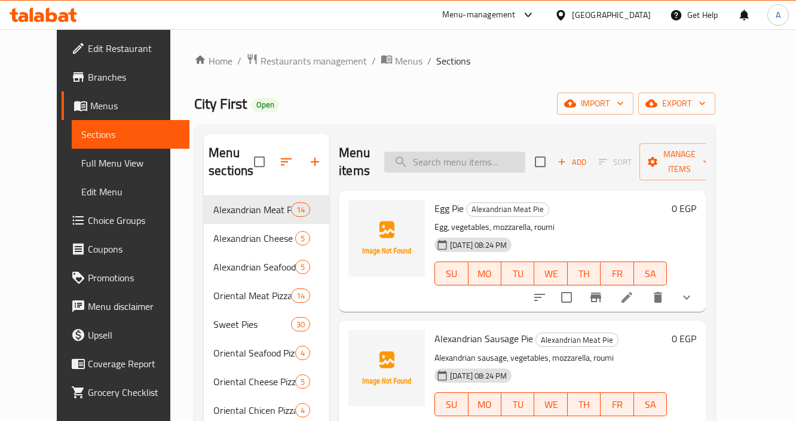
click at [486, 172] on input "search" at bounding box center [454, 162] width 141 height 21
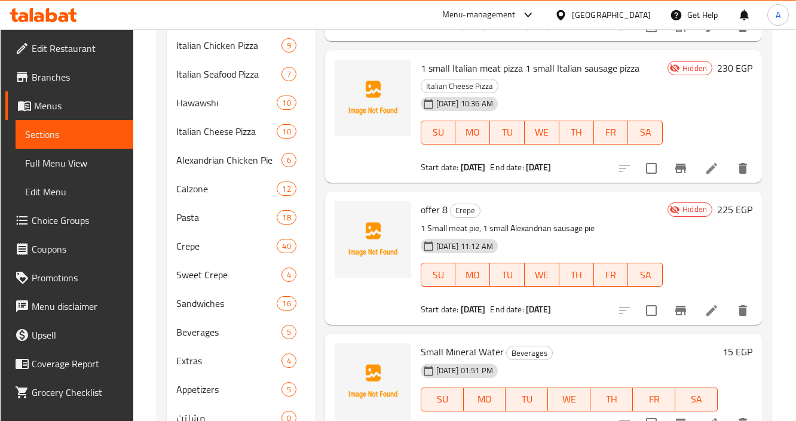
scroll to position [472, 0]
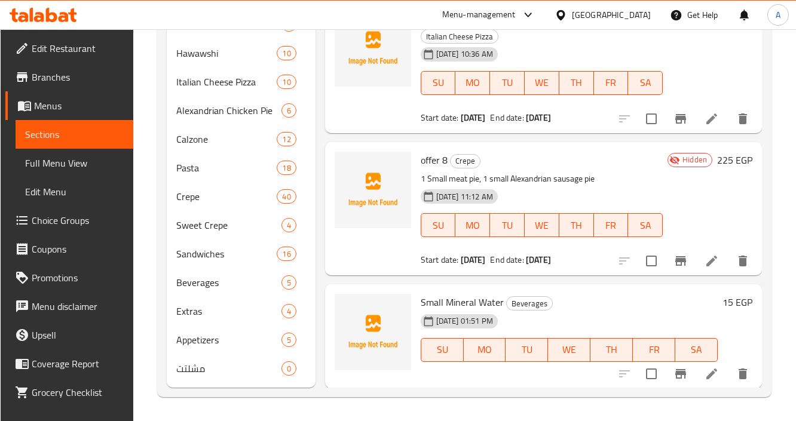
type input "sma"
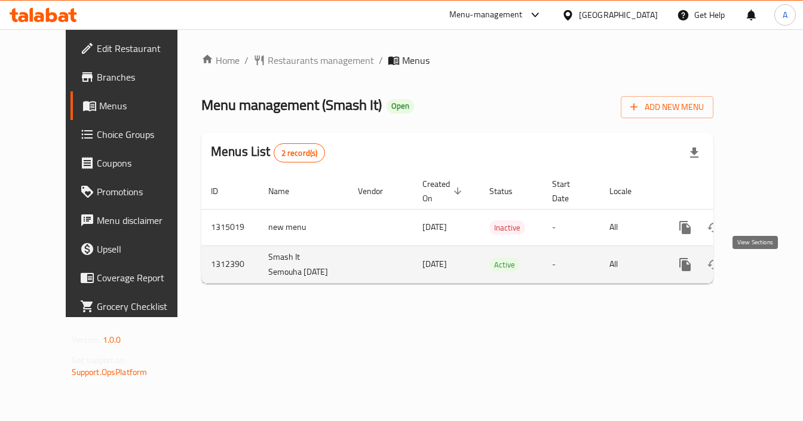
click at [757, 262] on link "enhanced table" at bounding box center [771, 264] width 29 height 29
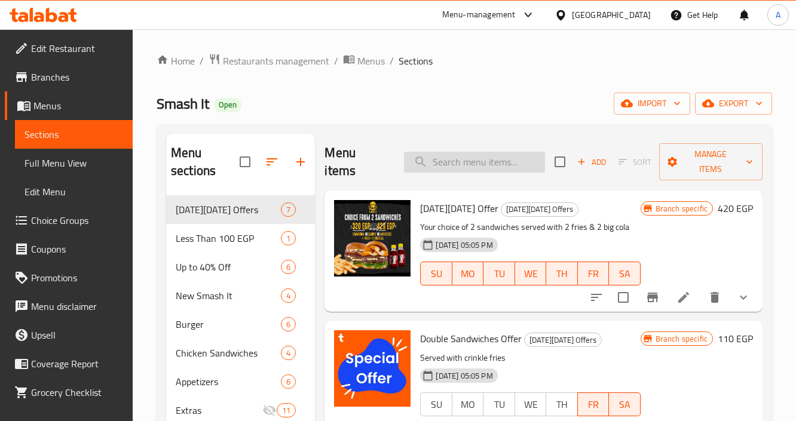
click at [444, 160] on input "search" at bounding box center [474, 162] width 141 height 21
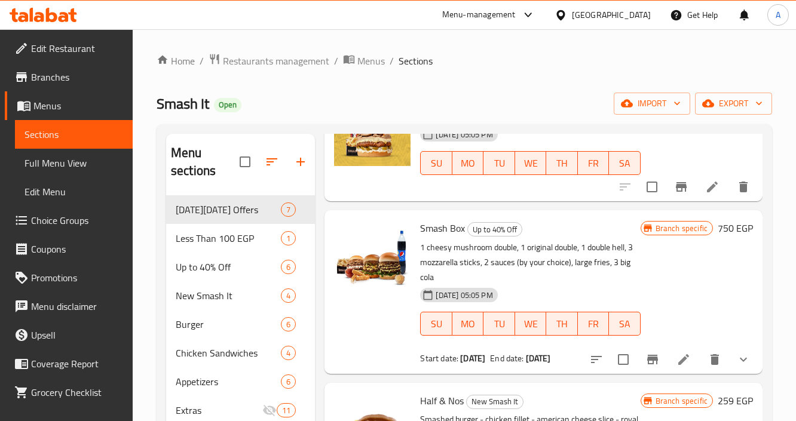
scroll to position [382, 0]
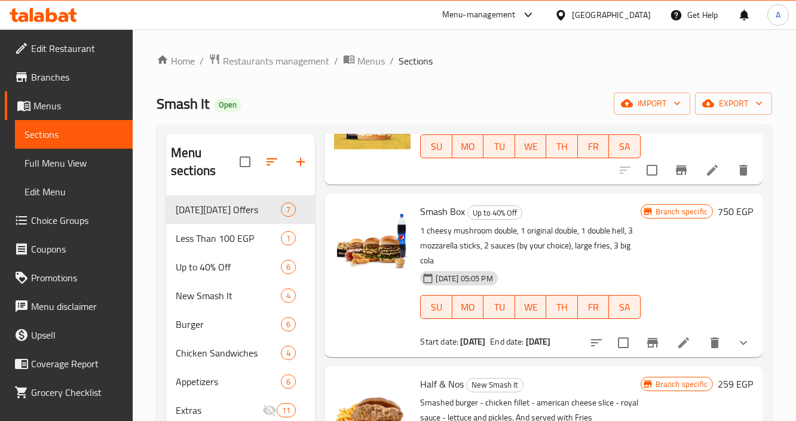
type input "smash"
click at [427, 210] on span "Smash Box" at bounding box center [442, 211] width 45 height 18
click at [681, 336] on icon at bounding box center [683, 343] width 14 height 14
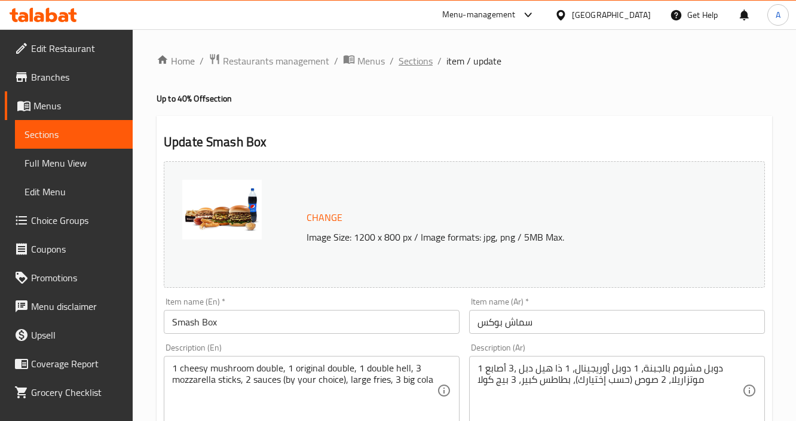
click at [421, 67] on span "Sections" at bounding box center [415, 61] width 34 height 14
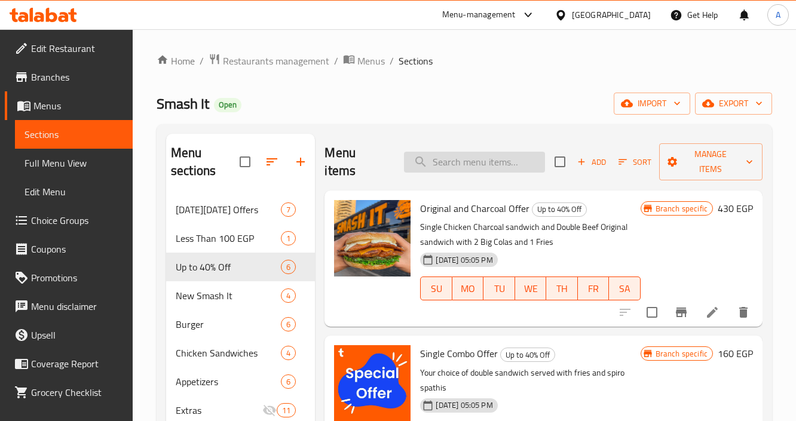
click at [499, 161] on input "search" at bounding box center [474, 162] width 141 height 21
paste input "Original and Charcoal Offer"
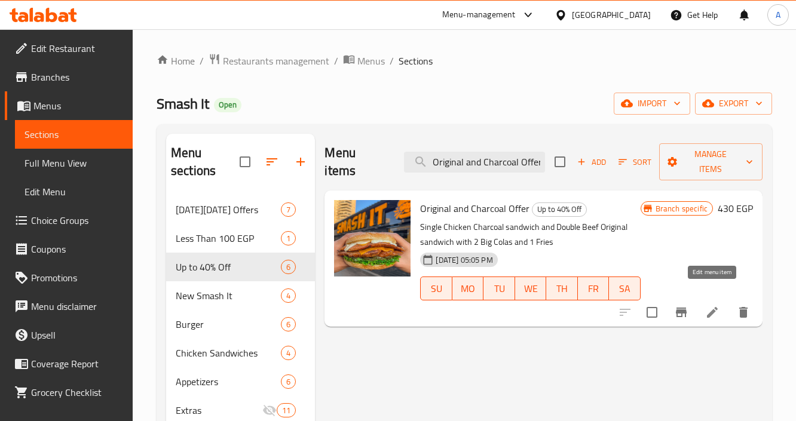
type input "Original and Charcoal Offer"
click at [706, 305] on icon at bounding box center [712, 312] width 14 height 14
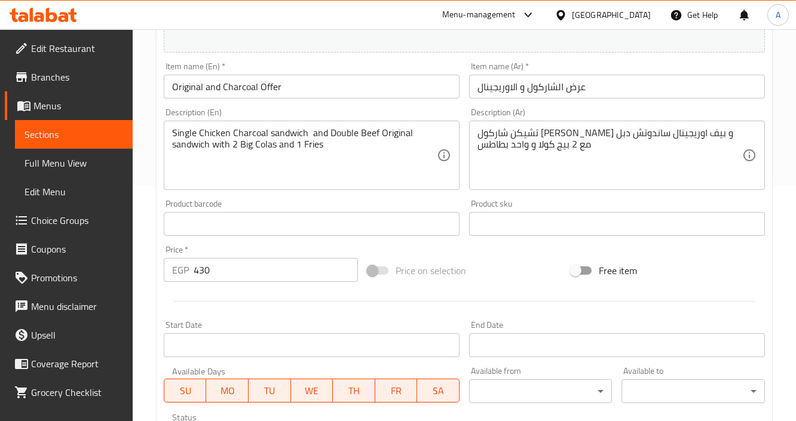
scroll to position [287, 0]
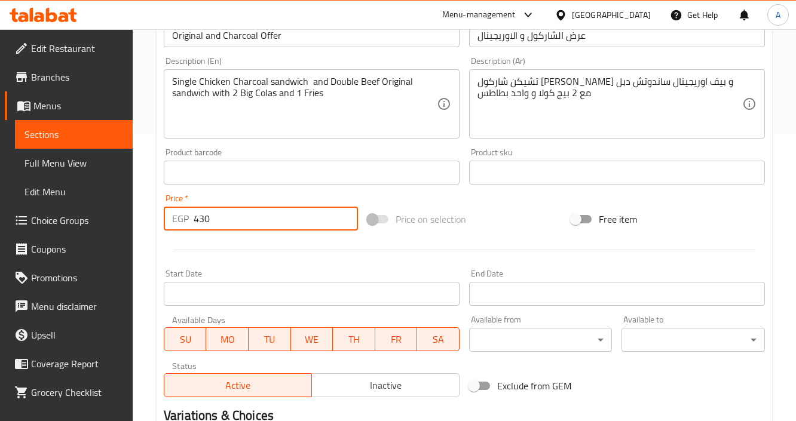
drag, startPoint x: 256, startPoint y: 221, endPoint x: 170, endPoint y: 212, distance: 87.1
click at [170, 212] on div "EGP 430 Price *" at bounding box center [261, 219] width 194 height 24
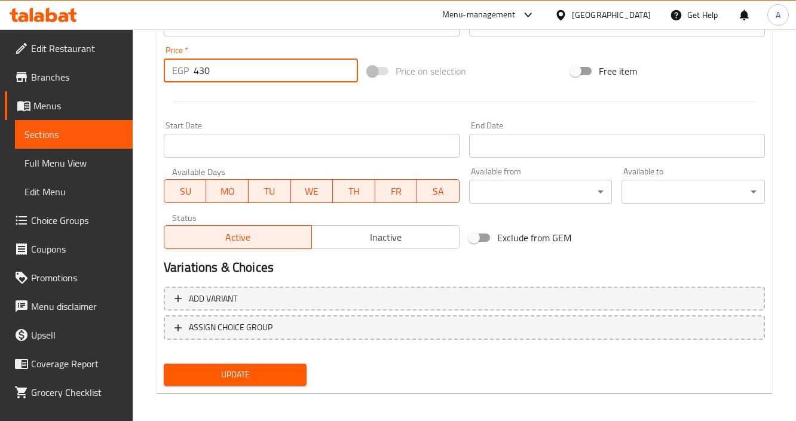
scroll to position [440, 0]
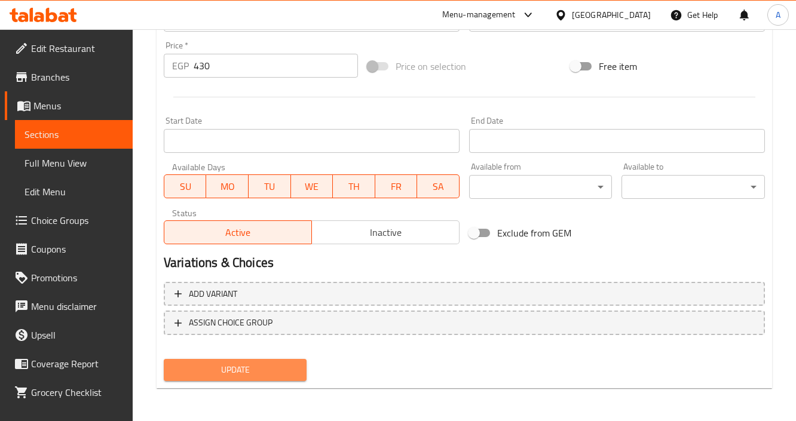
click at [275, 367] on span "Update" at bounding box center [235, 370] width 124 height 15
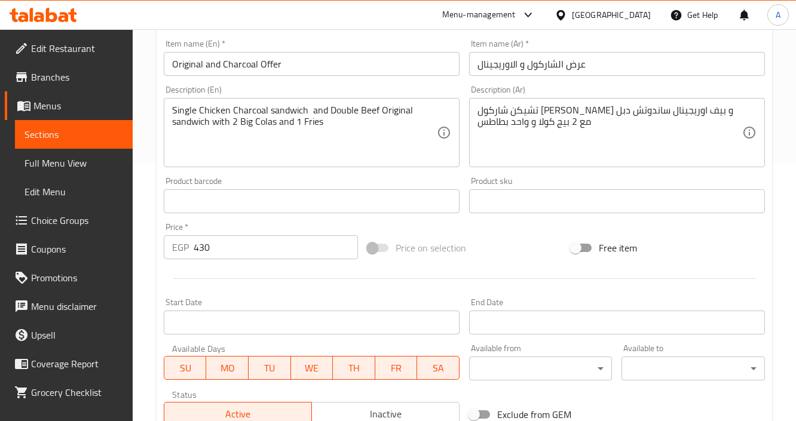
scroll to position [201, 0]
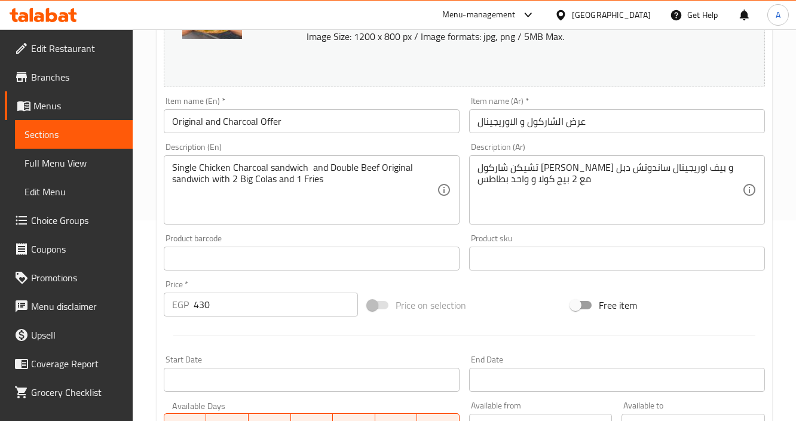
click at [259, 127] on input "Original and Charcoal Offer" at bounding box center [312, 121] width 296 height 24
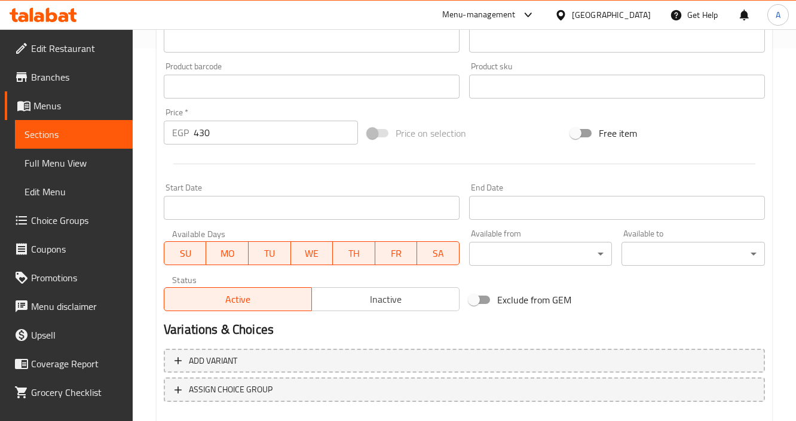
scroll to position [440, 0]
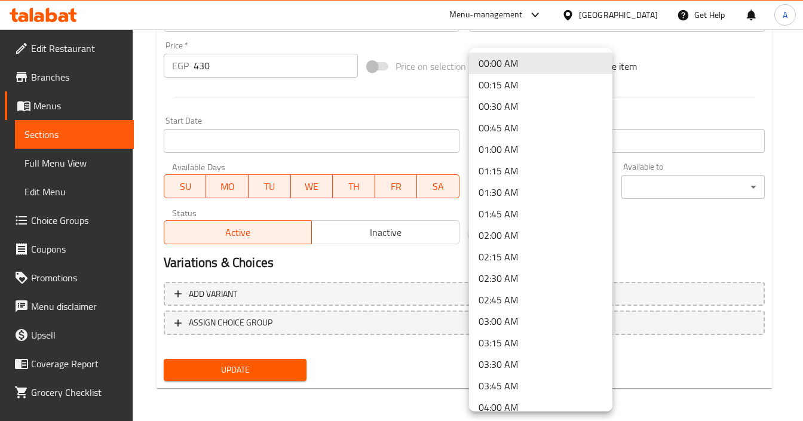
click at [453, 258] on div at bounding box center [401, 210] width 803 height 421
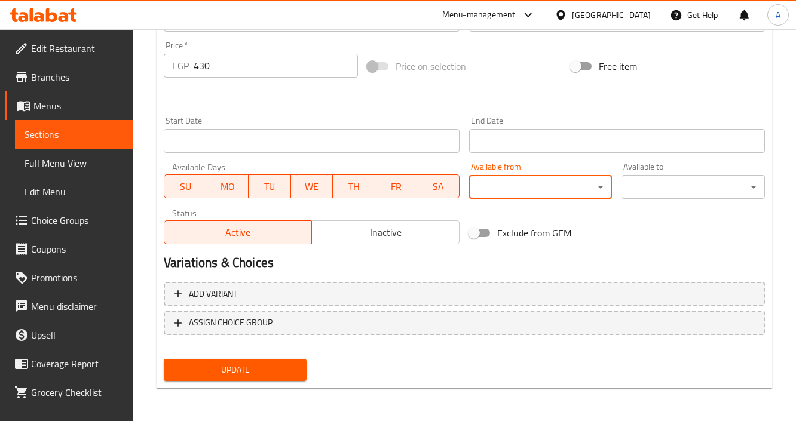
click at [513, 142] on input "Start Date" at bounding box center [617, 141] width 296 height 24
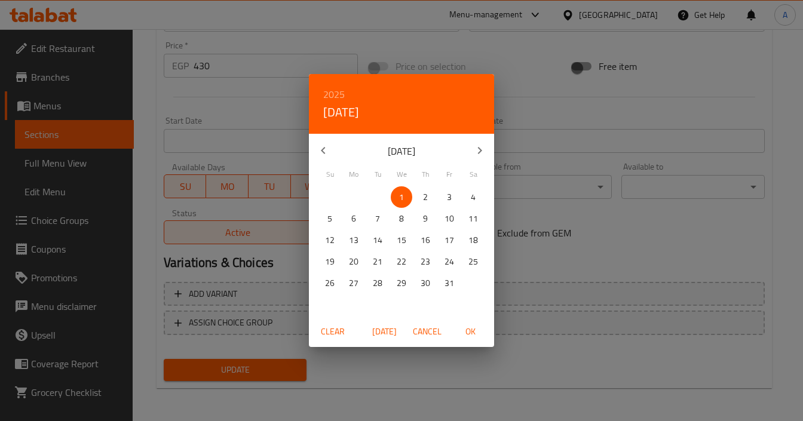
click at [262, 148] on div "2025 Wed, Oct 1 October 2025 Su Mo Tu We Th Fr Sa 28 29 30 1 2 3 4 5 6 7 8 9 10…" at bounding box center [401, 210] width 803 height 421
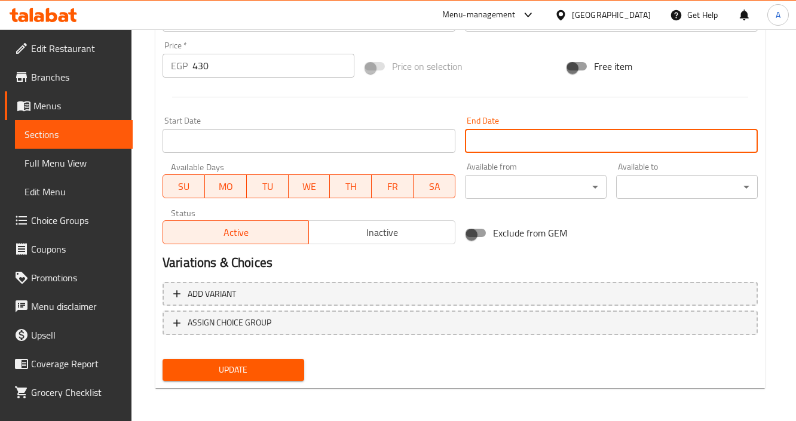
click at [251, 137] on input "Start Date" at bounding box center [308, 141] width 293 height 24
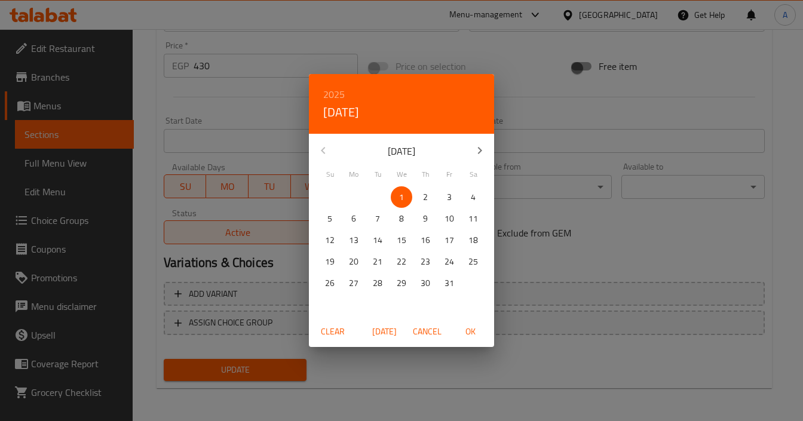
click at [389, 326] on span "Today" at bounding box center [384, 331] width 29 height 15
click at [468, 330] on span "OK" at bounding box center [470, 331] width 29 height 15
type input "01-10-2025"
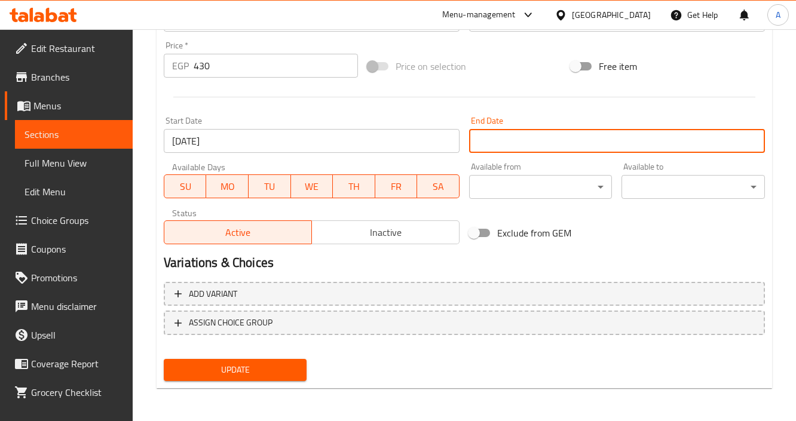
click at [499, 140] on input "Start Date" at bounding box center [617, 141] width 296 height 24
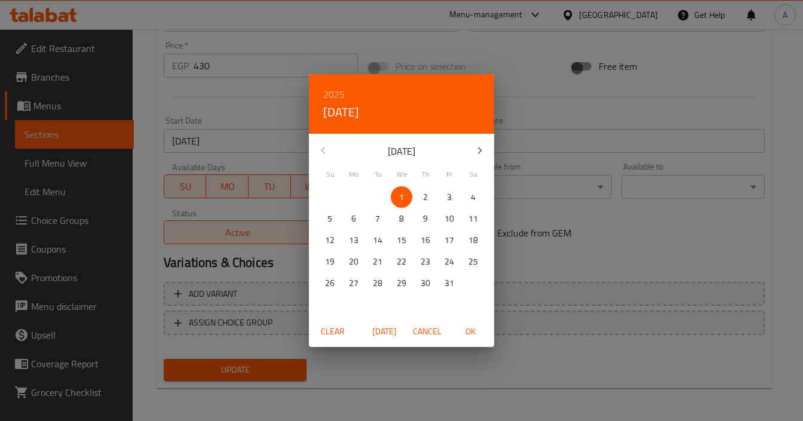
click at [480, 146] on icon "button" at bounding box center [479, 150] width 14 height 14
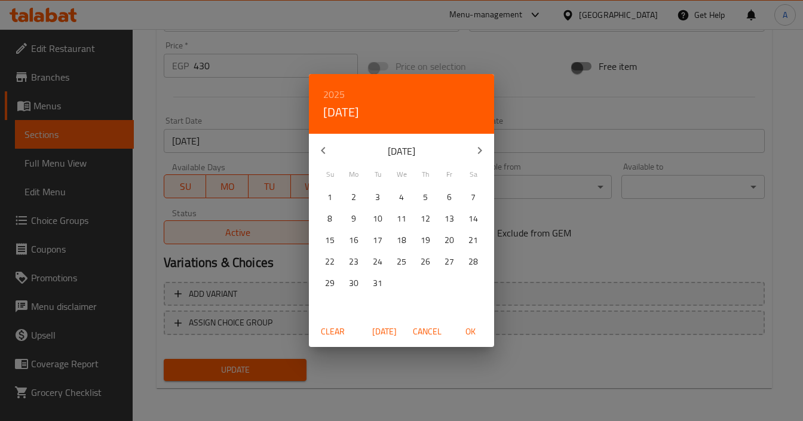
click at [480, 146] on icon "button" at bounding box center [479, 150] width 14 height 14
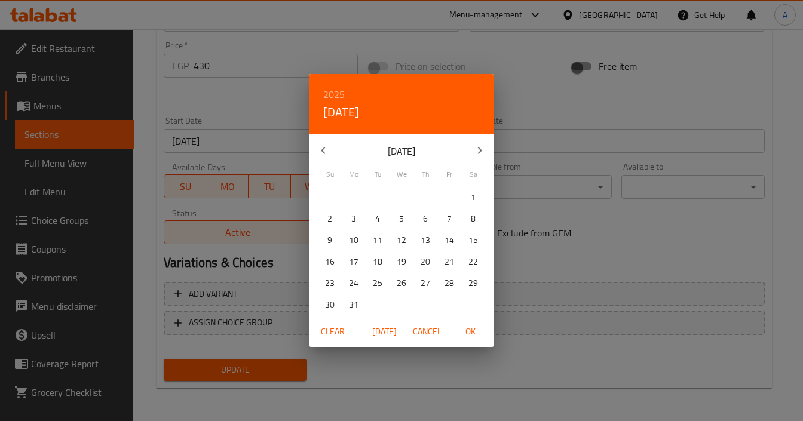
click at [480, 146] on icon "button" at bounding box center [479, 150] width 14 height 14
click at [327, 152] on icon "button" at bounding box center [323, 150] width 14 height 14
click at [404, 282] on p "30" at bounding box center [402, 283] width 10 height 15
click at [466, 334] on span "OK" at bounding box center [470, 331] width 29 height 15
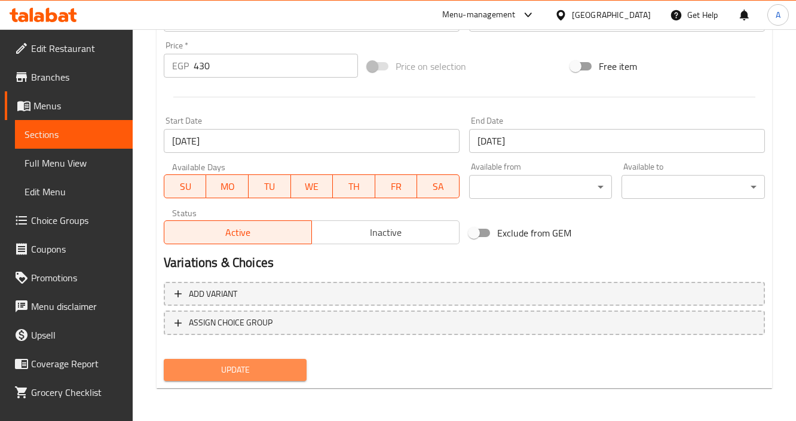
click at [249, 371] on span "Update" at bounding box center [235, 370] width 124 height 15
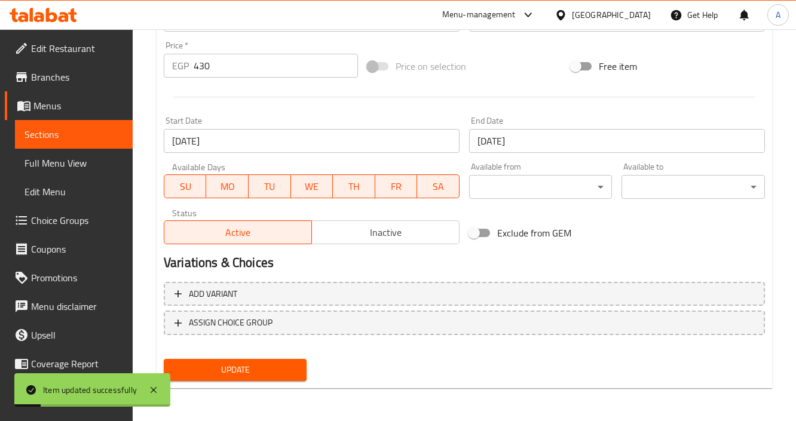
click at [533, 137] on input "30-09-2026" at bounding box center [617, 141] width 296 height 24
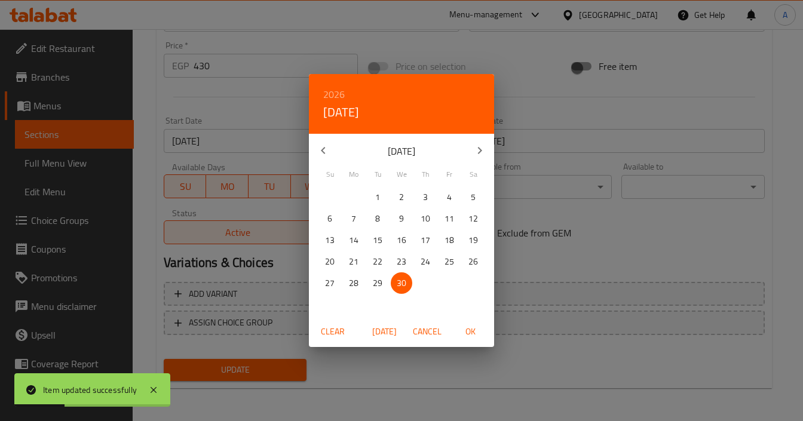
click at [477, 154] on icon "button" at bounding box center [479, 150] width 14 height 14
click at [426, 196] on p "1" at bounding box center [425, 197] width 5 height 15
click at [471, 327] on span "OK" at bounding box center [470, 331] width 29 height 15
type input "01-10-2026"
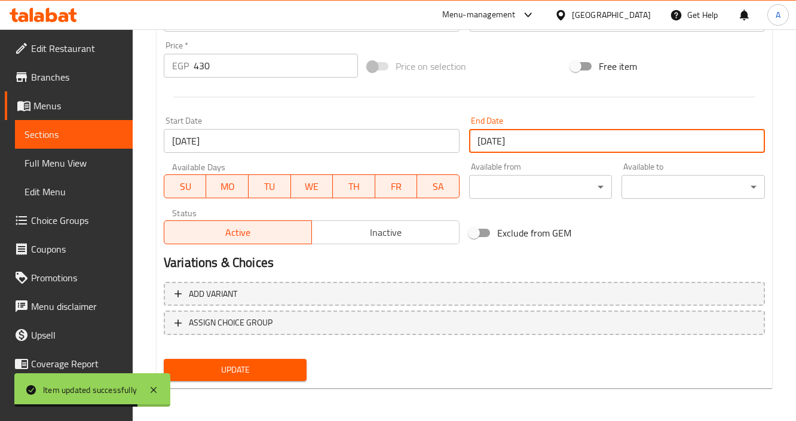
click at [282, 370] on span "Update" at bounding box center [235, 370] width 124 height 15
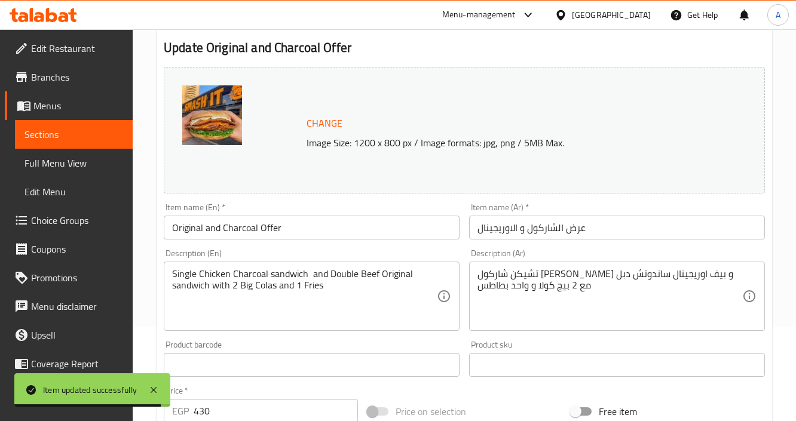
scroll to position [0, 0]
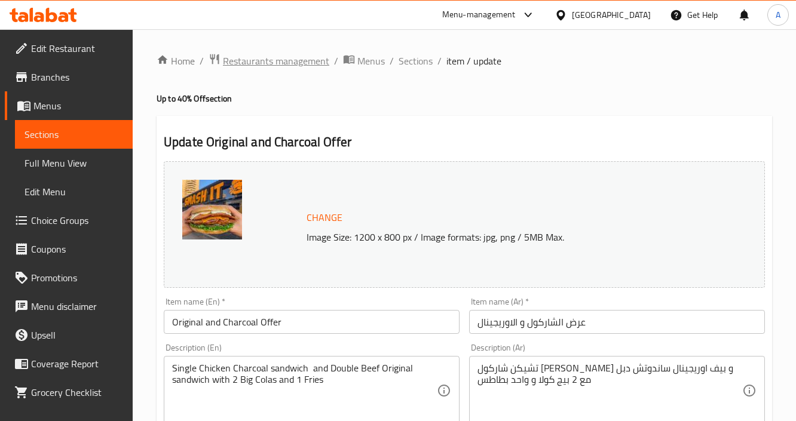
click at [234, 59] on span "Restaurants management" at bounding box center [276, 61] width 106 height 14
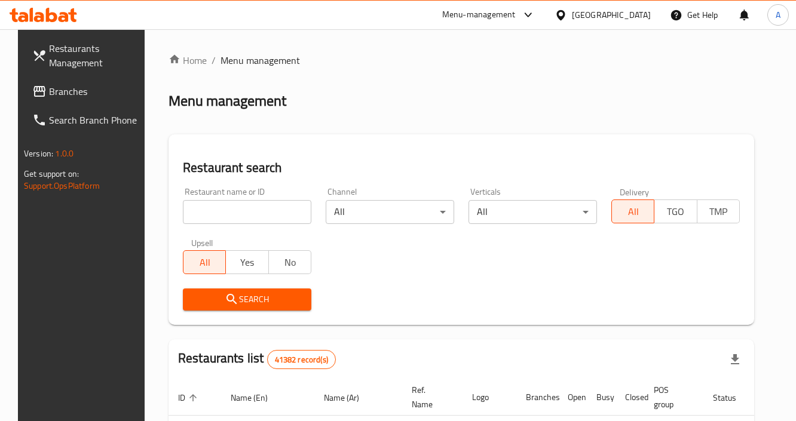
click at [635, 18] on div "Egypt" at bounding box center [611, 14] width 79 height 13
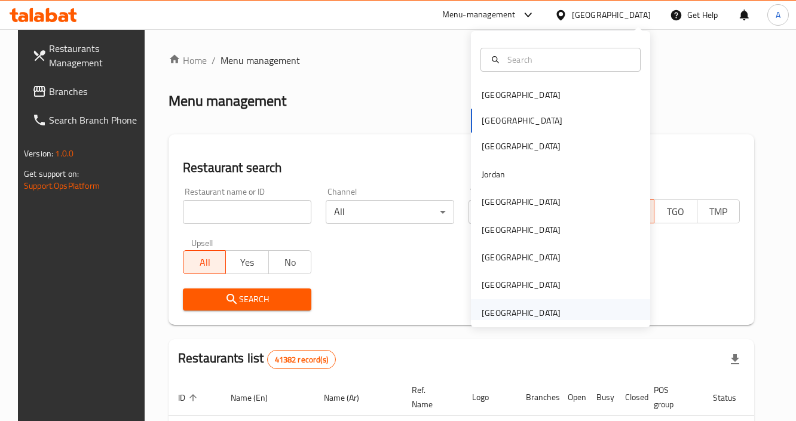
click at [497, 314] on div "[GEOGRAPHIC_DATA]" at bounding box center [520, 312] width 79 height 13
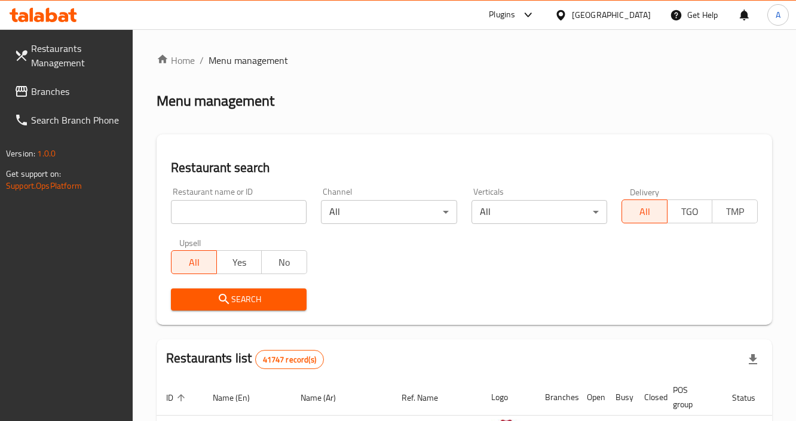
click at [44, 91] on span "Branches" at bounding box center [77, 91] width 92 height 14
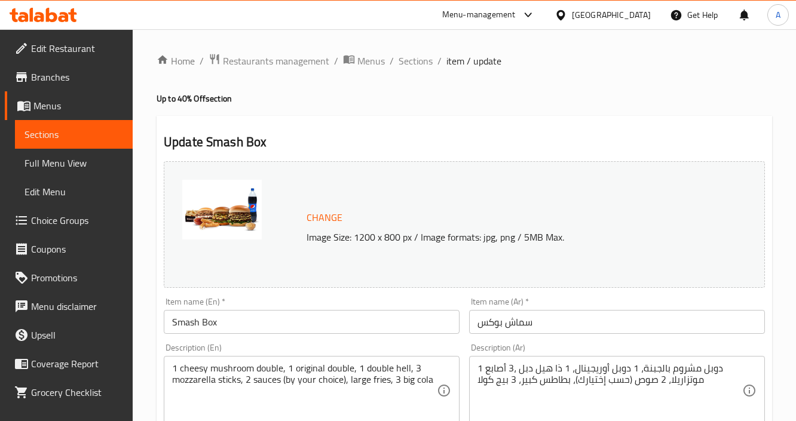
click at [50, 76] on span "Branches" at bounding box center [77, 77] width 92 height 14
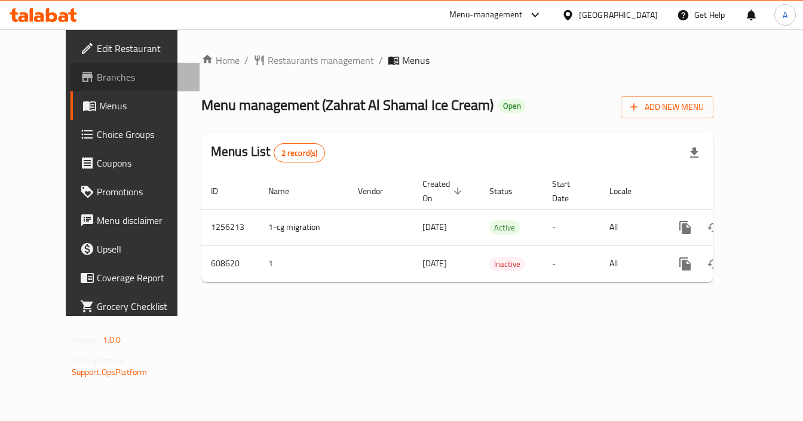
click at [97, 79] on span "Branches" at bounding box center [143, 77] width 93 height 14
